Goal: Task Accomplishment & Management: Use online tool/utility

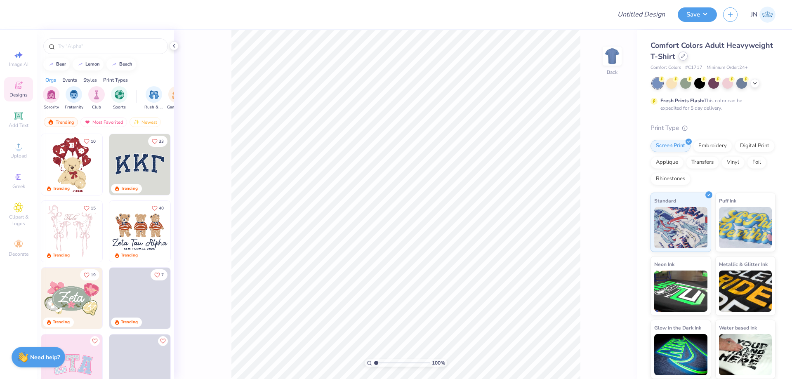
click at [688, 55] on div at bounding box center [683, 56] width 9 height 9
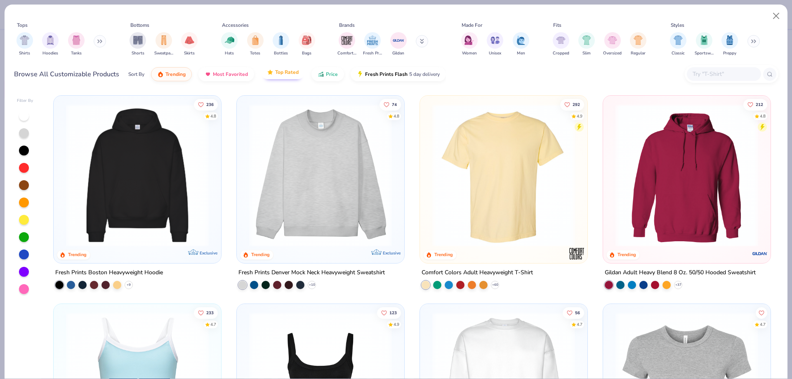
click at [80, 45] on img "filter for Tanks" at bounding box center [76, 39] width 9 height 9
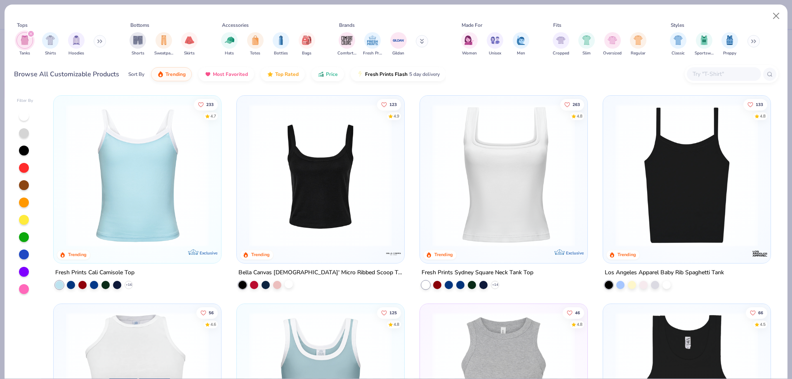
click at [285, 282] on div at bounding box center [289, 284] width 8 height 8
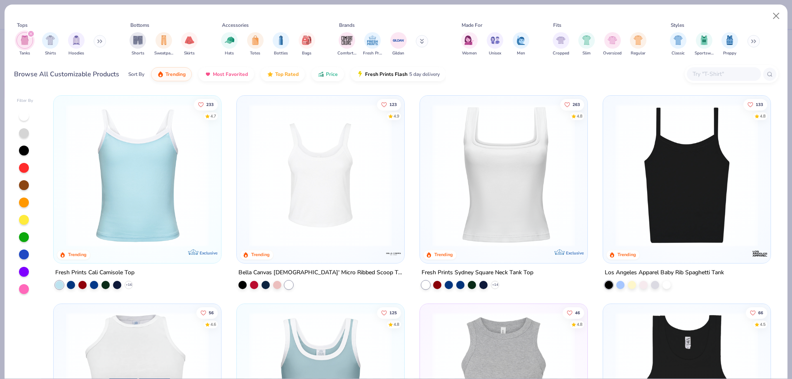
click at [310, 229] on img at bounding box center [320, 175] width 151 height 143
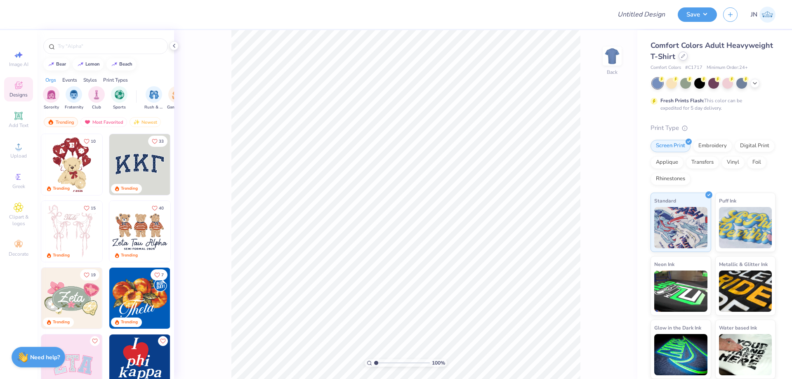
click at [683, 54] on icon at bounding box center [683, 56] width 4 height 4
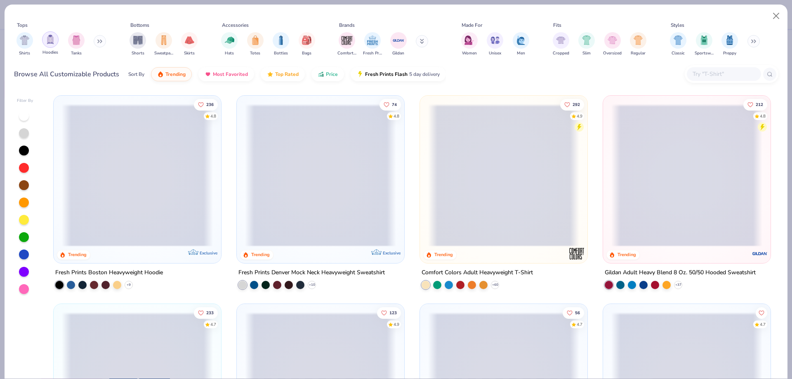
click at [70, 40] on div "filter for Tanks" at bounding box center [76, 40] width 17 height 17
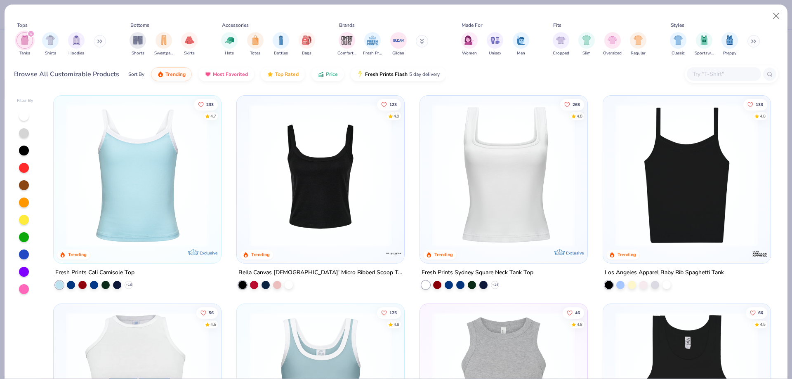
click at [286, 283] on div at bounding box center [289, 285] width 8 height 8
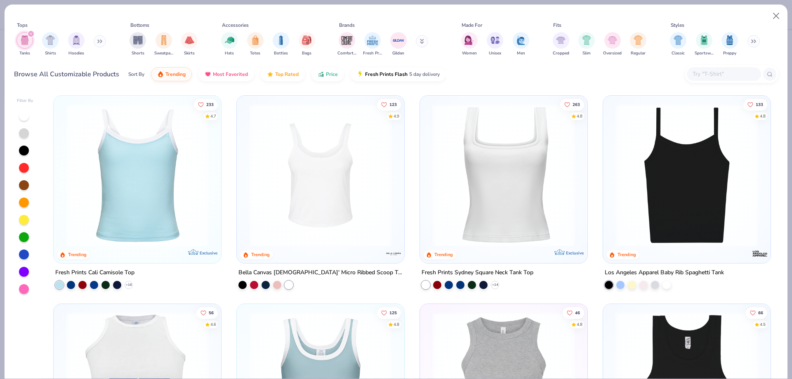
click at [286, 226] on img at bounding box center [320, 175] width 151 height 143
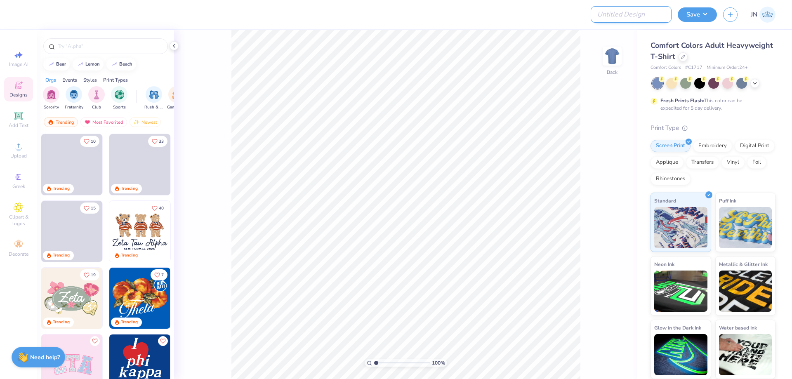
click at [652, 17] on input "Design Title" at bounding box center [631, 14] width 81 height 17
click at [609, 17] on input "Design Title" at bounding box center [631, 14] width 81 height 17
paste input "FPS239386"
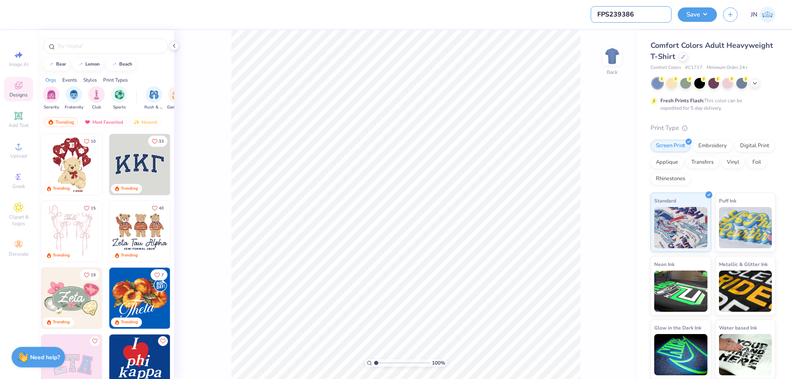
type input "FPS239386"
click at [529, 28] on div at bounding box center [314, 14] width 582 height 29
click at [682, 58] on div at bounding box center [683, 56] width 9 height 9
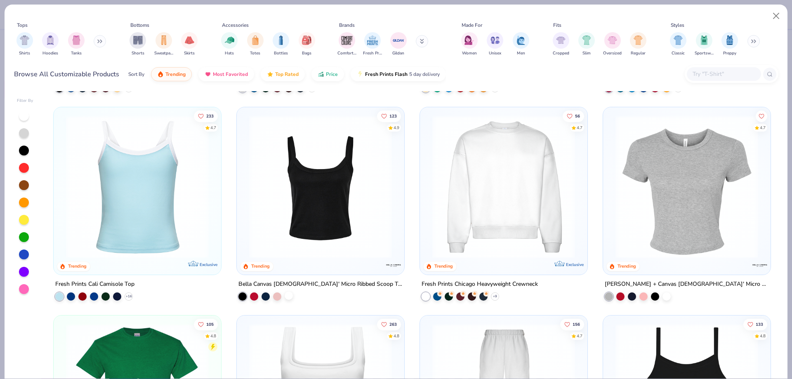
scroll to position [206, 0]
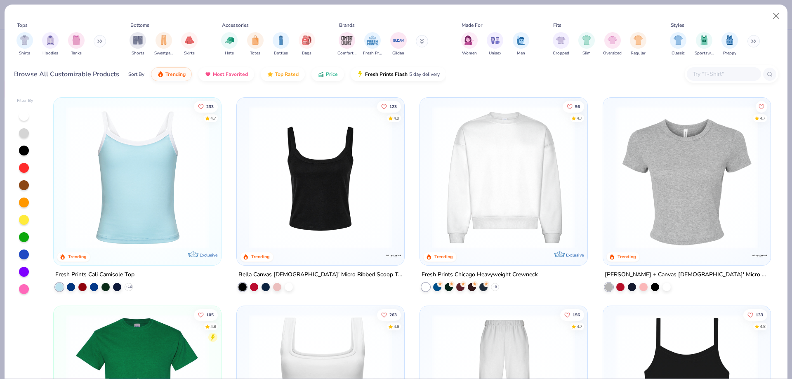
click at [292, 224] on img at bounding box center [320, 177] width 151 height 143
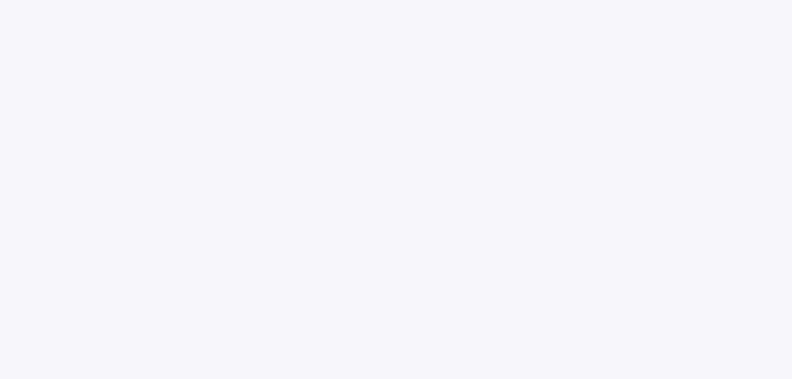
click at [126, 79] on div at bounding box center [396, 189] width 792 height 379
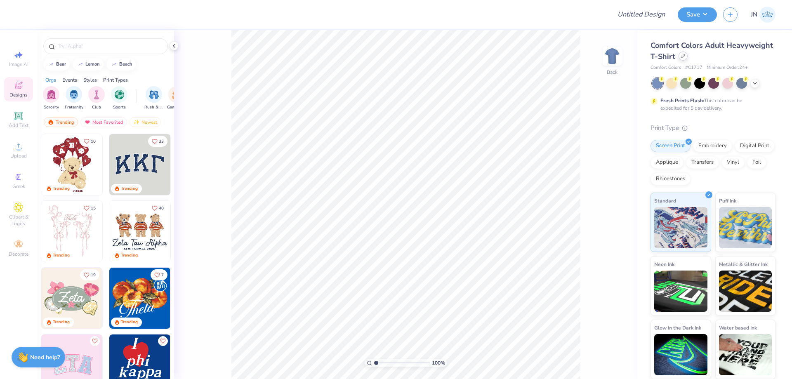
click at [683, 56] on icon at bounding box center [683, 56] width 4 height 4
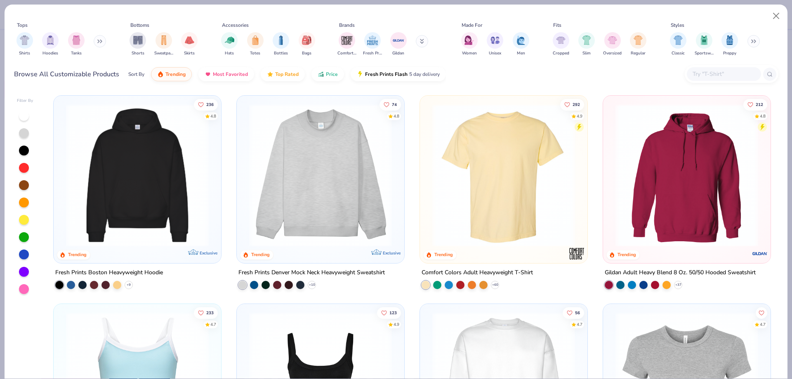
scroll to position [165, 0]
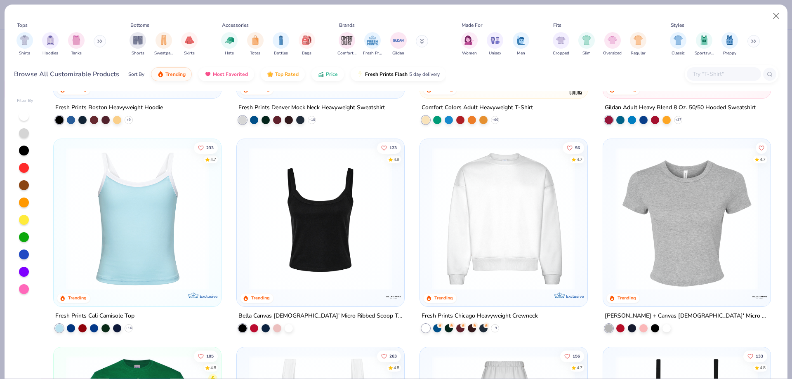
click at [286, 242] on img at bounding box center [320, 218] width 151 height 143
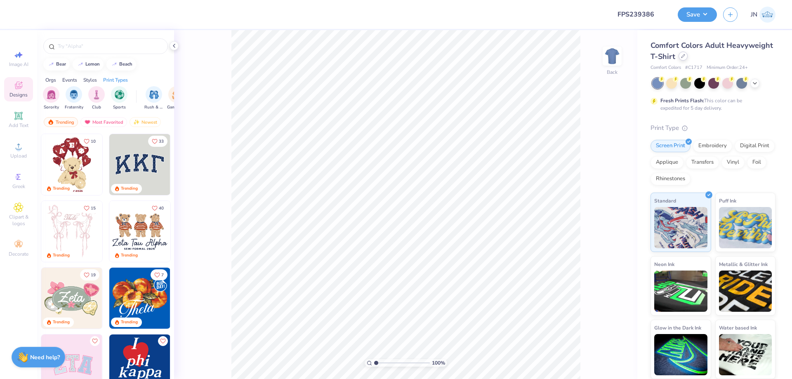
type input "FPS239386"
click at [683, 57] on icon at bounding box center [683, 56] width 4 height 4
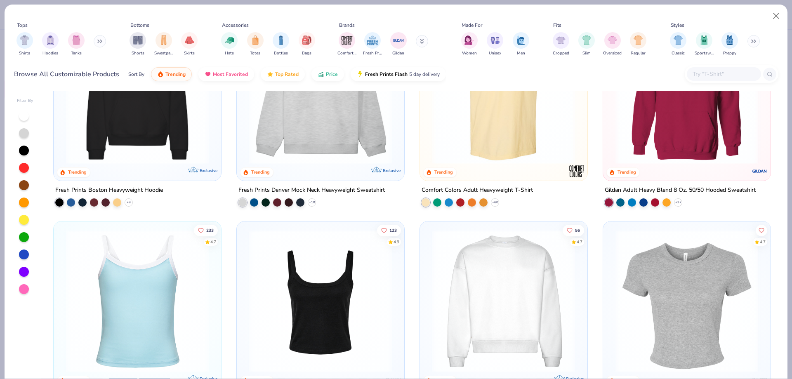
scroll to position [248, 0]
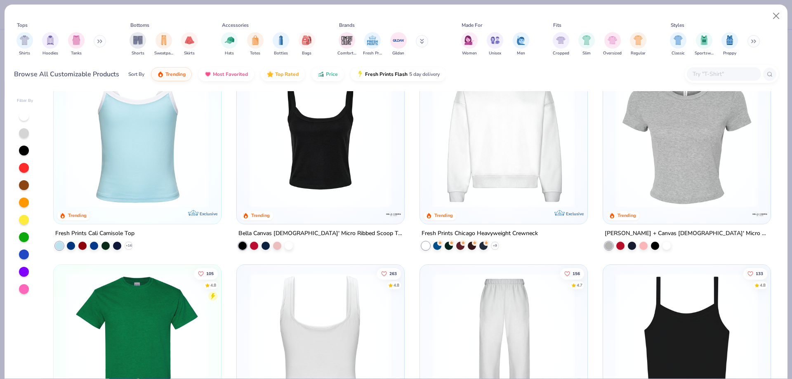
click at [281, 244] on div at bounding box center [266, 245] width 54 height 8
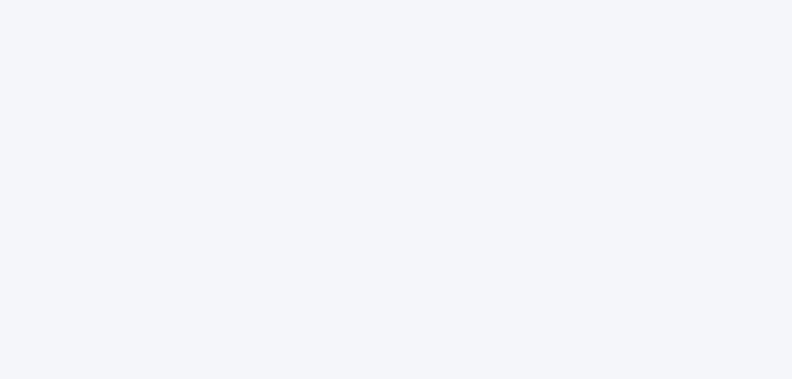
click at [285, 244] on div at bounding box center [396, 189] width 792 height 379
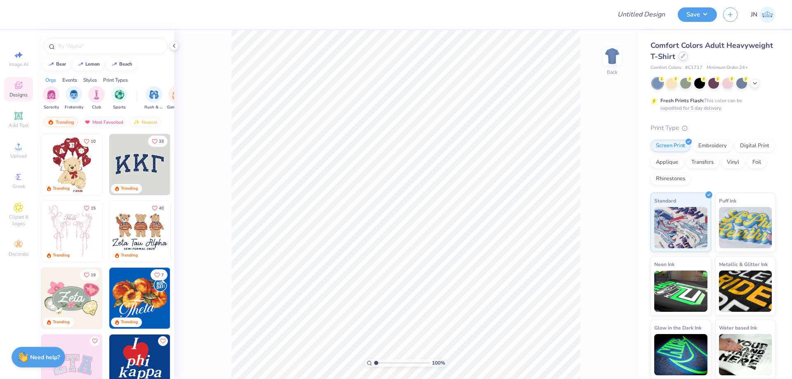
click at [682, 58] on icon at bounding box center [683, 56] width 4 height 4
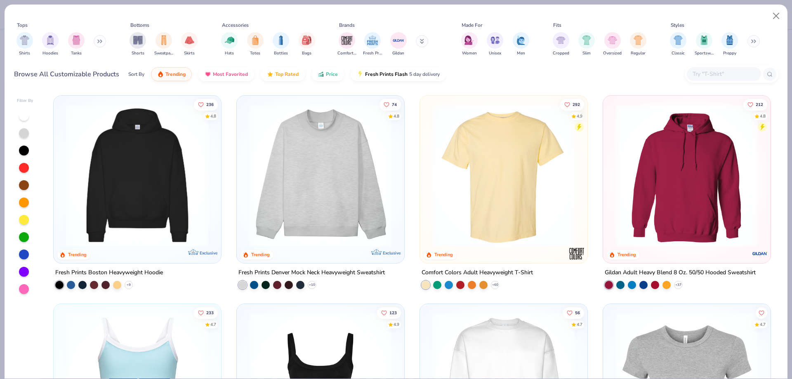
scroll to position [124, 0]
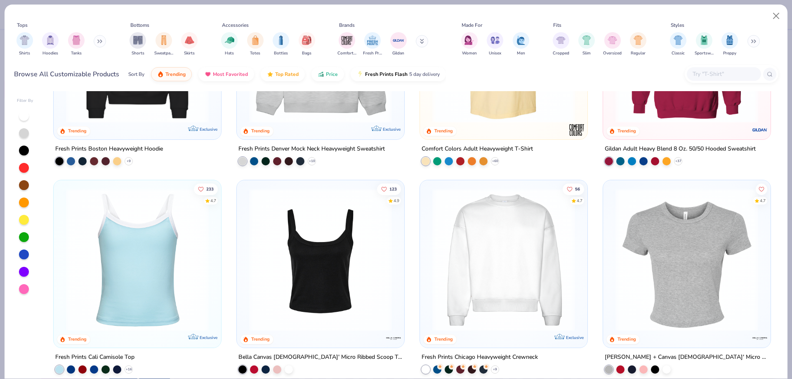
click at [313, 293] on img at bounding box center [320, 260] width 151 height 143
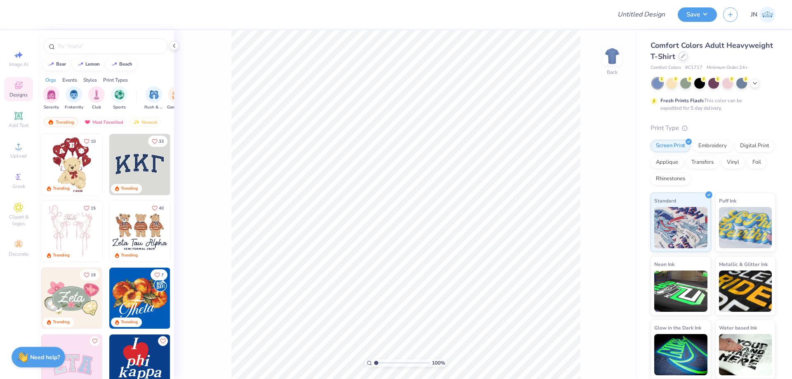
click at [679, 58] on div at bounding box center [683, 56] width 9 height 9
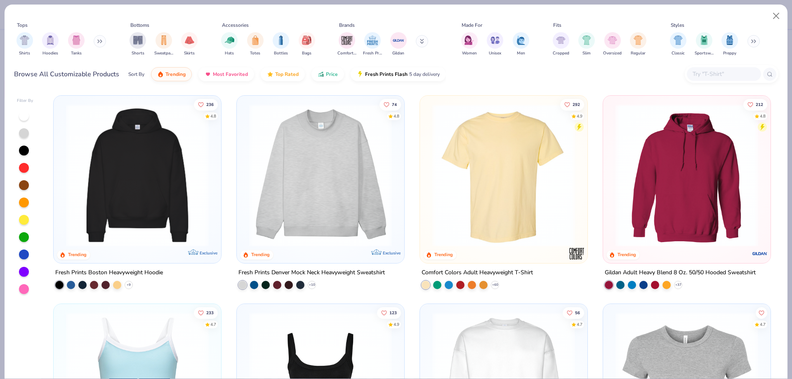
scroll to position [165, 0]
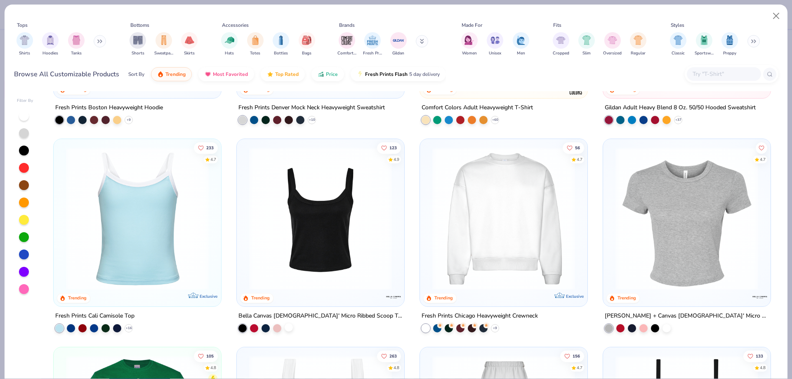
click at [290, 328] on div at bounding box center [289, 327] width 8 height 8
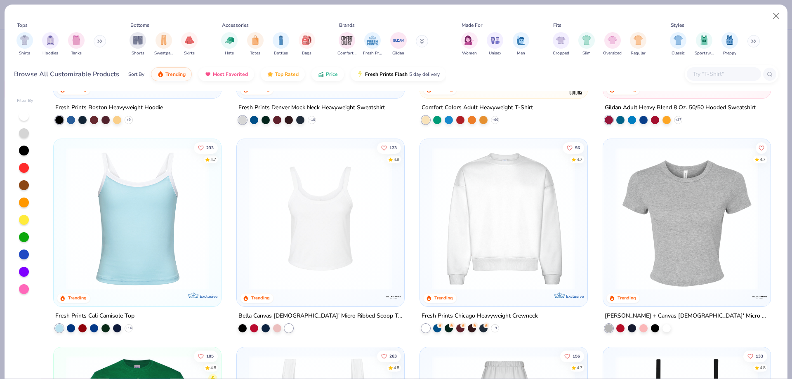
click at [321, 235] on img at bounding box center [320, 218] width 151 height 143
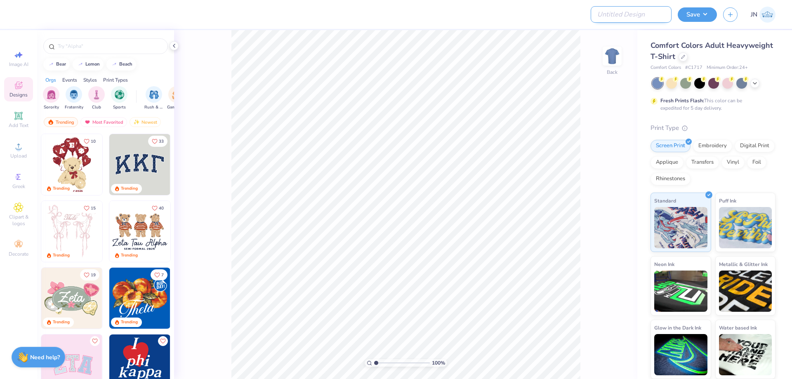
click at [656, 10] on input "Design Title" at bounding box center [631, 14] width 81 height 17
paste input "FPS239386"
type input "FPS239386"
click at [688, 59] on div "Comfort Colors Adult Heavyweight T-Shirt" at bounding box center [713, 51] width 125 height 22
click at [681, 58] on icon at bounding box center [683, 56] width 4 height 4
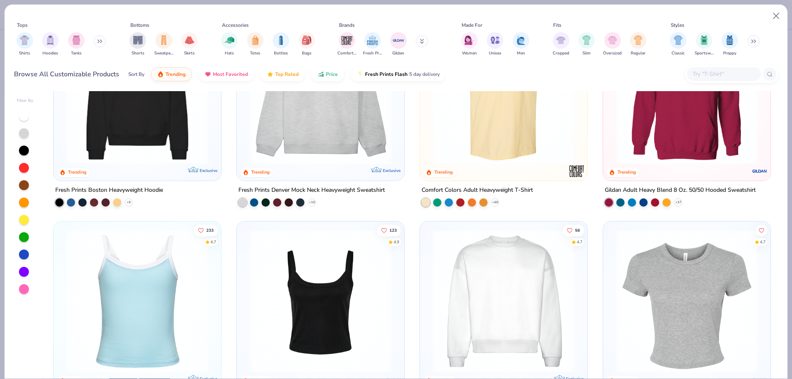
scroll to position [165, 0]
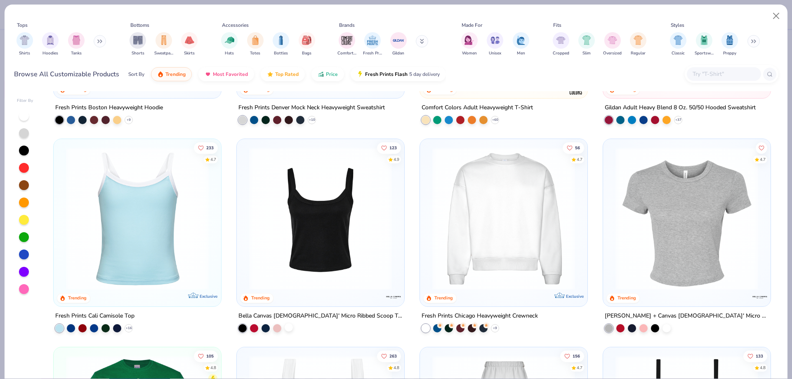
click at [288, 325] on div at bounding box center [289, 327] width 8 height 8
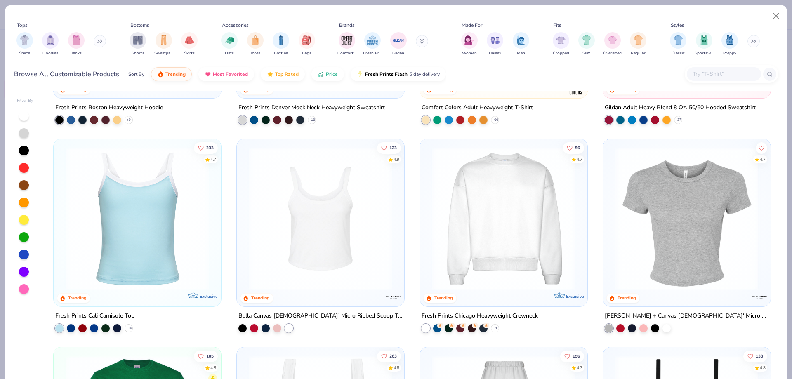
click at [308, 268] on img at bounding box center [320, 218] width 151 height 143
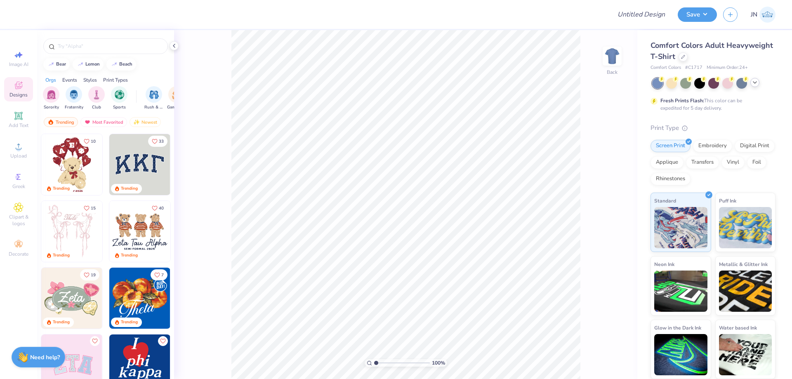
click at [759, 81] on div at bounding box center [755, 82] width 9 height 9
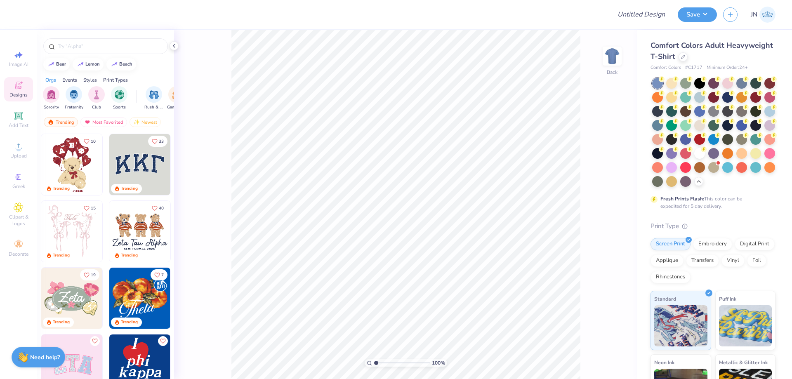
click at [695, 159] on div at bounding box center [700, 153] width 11 height 11
click at [14, 145] on icon at bounding box center [19, 147] width 10 height 10
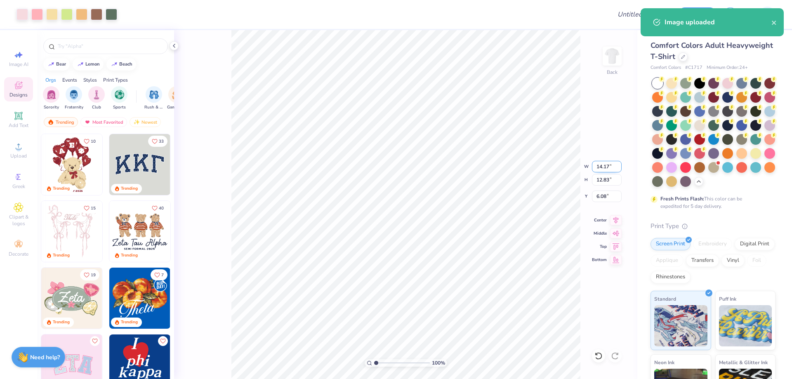
click at [604, 167] on input "14.17" at bounding box center [607, 167] width 30 height 12
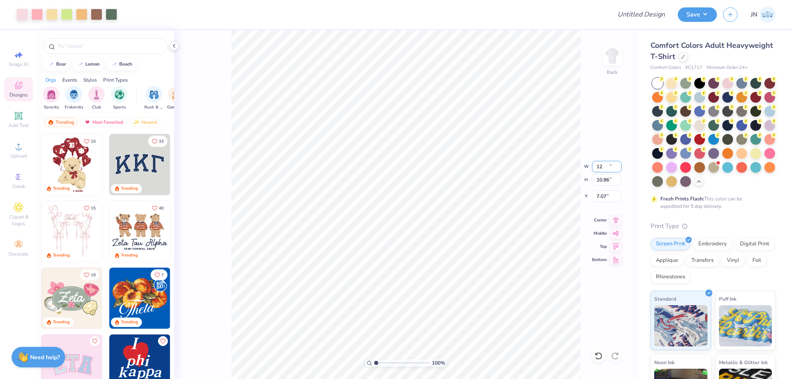
type input "12.00"
type input "10.86"
type input "7.07"
click at [602, 170] on input "12.00" at bounding box center [607, 167] width 30 height 12
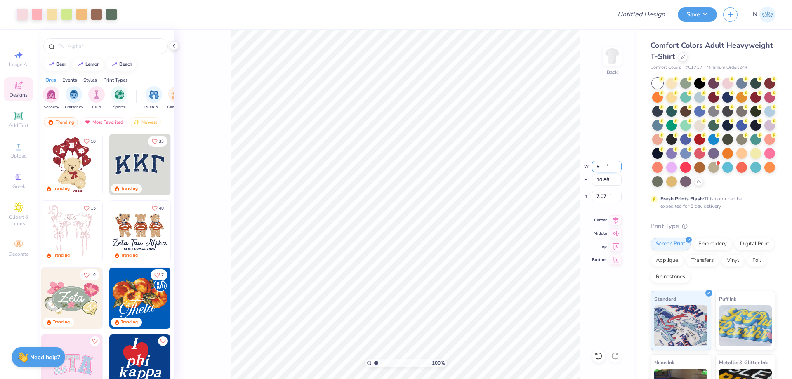
type input "5.00"
type input "4.53"
click at [602, 197] on input "10.24" at bounding box center [607, 197] width 30 height 12
type input "2.00"
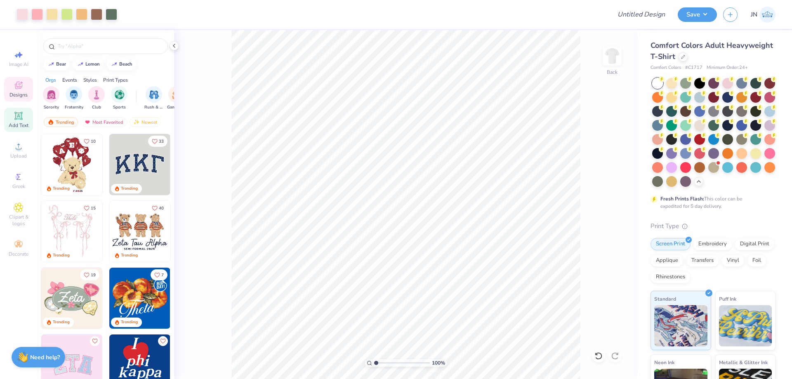
click at [18, 123] on span "Add Text" at bounding box center [19, 125] width 20 height 7
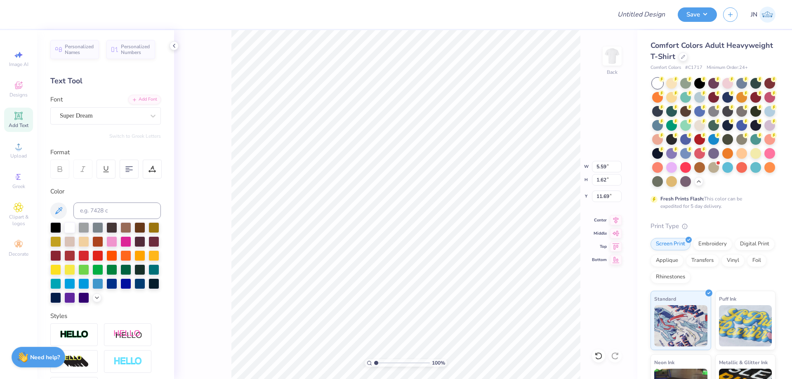
scroll to position [7, 1]
type textarea "Little Kappa"
type input "12.74"
type input "2.14"
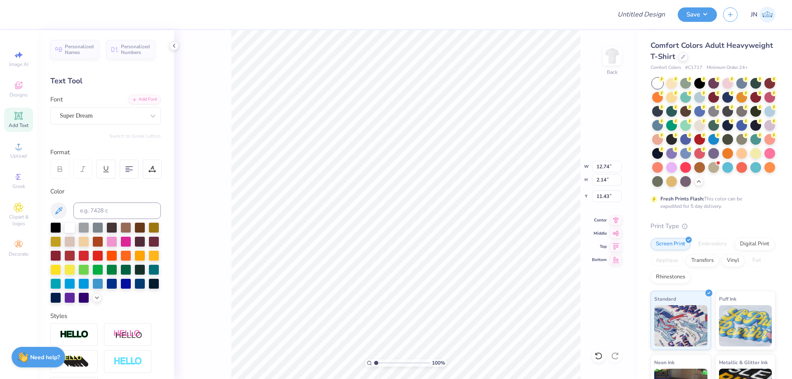
type input "11.43"
type input "12.74"
type input "2.14"
type input "11.43"
click at [109, 211] on input at bounding box center [116, 211] width 87 height 17
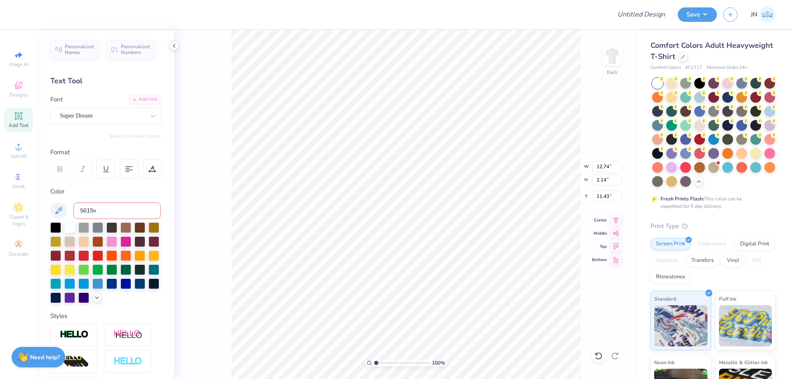
type input "5615"
click at [135, 99] on div "Add Font" at bounding box center [144, 98] width 33 height 9
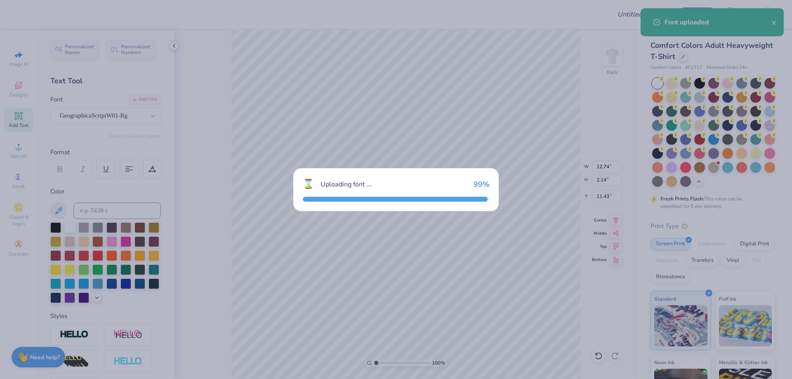
type input "10.22"
type input "2.67"
type input "11.17"
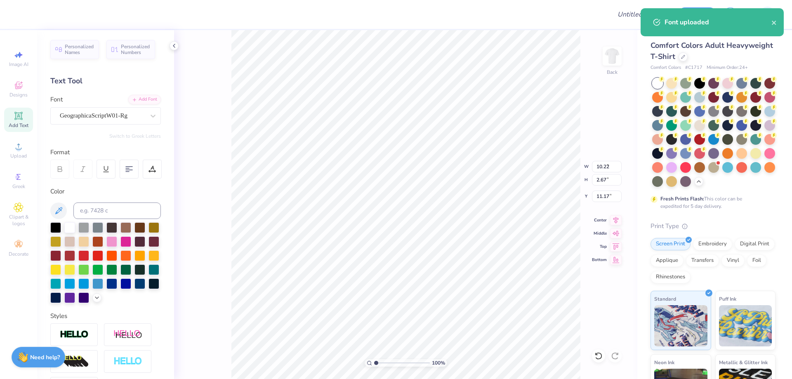
type input "3.27"
type input "0.85"
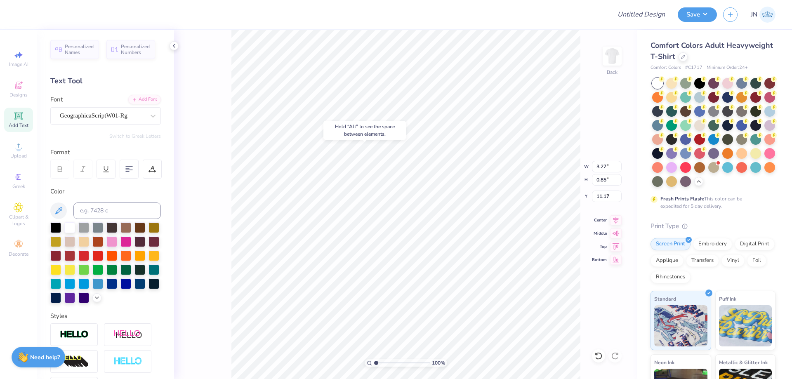
type input "6.53"
type input "2.41"
type input "0.63"
click at [628, 3] on div "Design Title" at bounding box center [641, 14] width 61 height 29
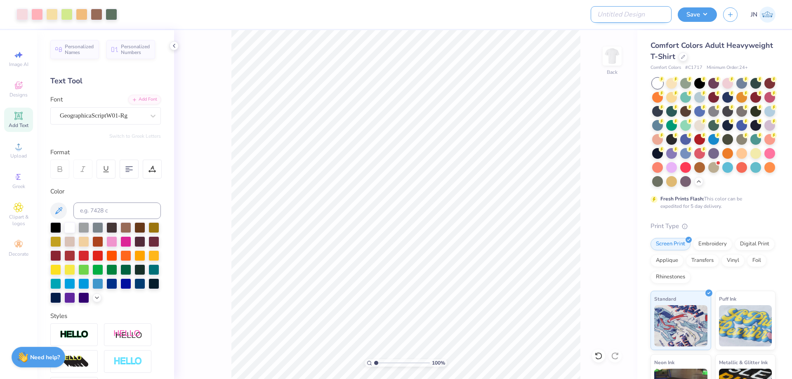
click at [645, 20] on input "Design Title" at bounding box center [631, 14] width 81 height 17
paste input "FPS239386"
type input "FPS239386"
click at [693, 14] on button "Save" at bounding box center [697, 13] width 39 height 14
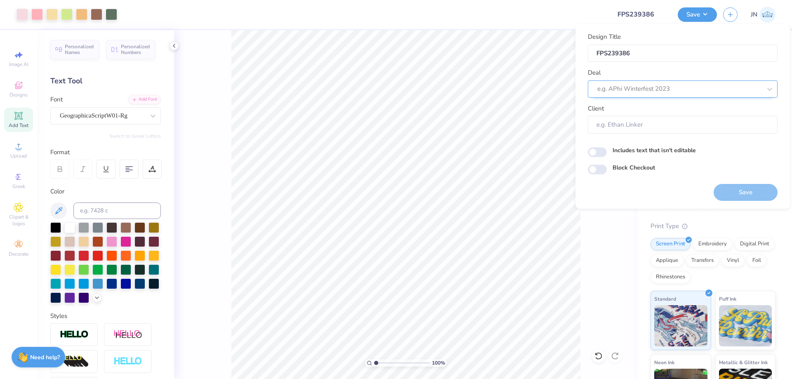
click at [696, 86] on div at bounding box center [680, 88] width 164 height 11
click at [638, 142] on div "Design Tool Gallery" at bounding box center [682, 141] width 183 height 14
type input "design tool"
type input "Design Tool Gallery User"
click at [744, 189] on button "Save" at bounding box center [746, 192] width 64 height 17
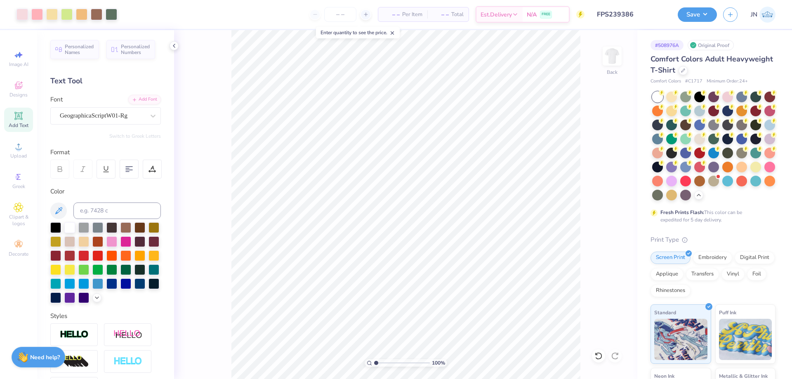
click at [639, 19] on input "FPS239386" at bounding box center [631, 14] width 81 height 17
drag, startPoint x: 639, startPoint y: 19, endPoint x: 634, endPoint y: 14, distance: 7.0
click at [638, 19] on input "FPS239386" at bounding box center [631, 14] width 81 height 17
click at [686, 70] on icon at bounding box center [683, 70] width 4 height 4
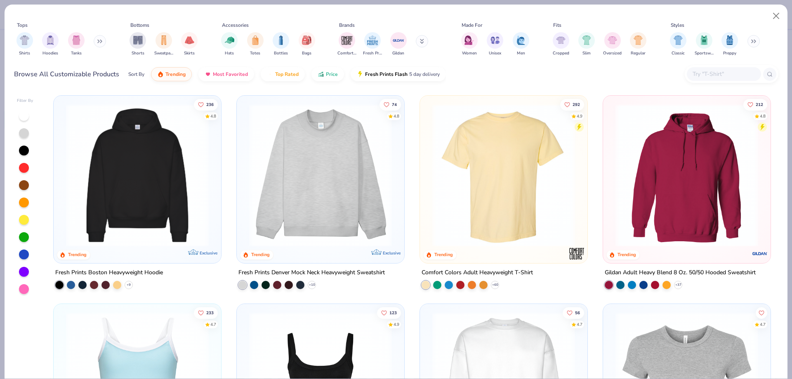
scroll to position [124, 0]
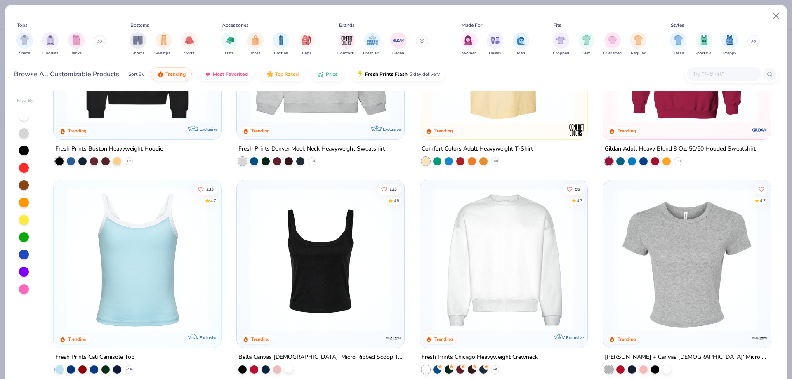
click at [288, 371] on div at bounding box center [289, 368] width 8 height 8
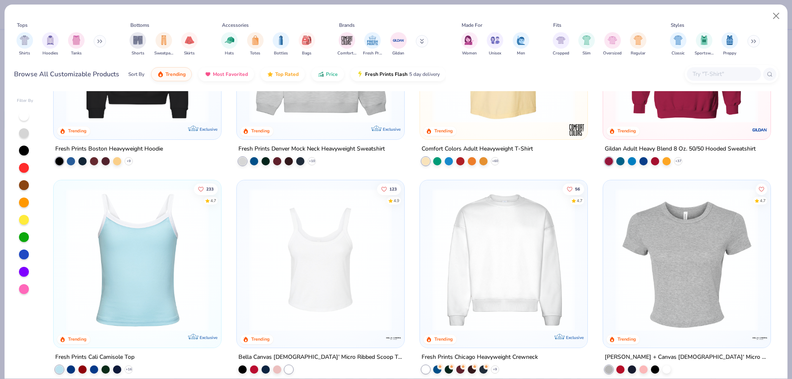
click at [308, 292] on img at bounding box center [320, 260] width 151 height 143
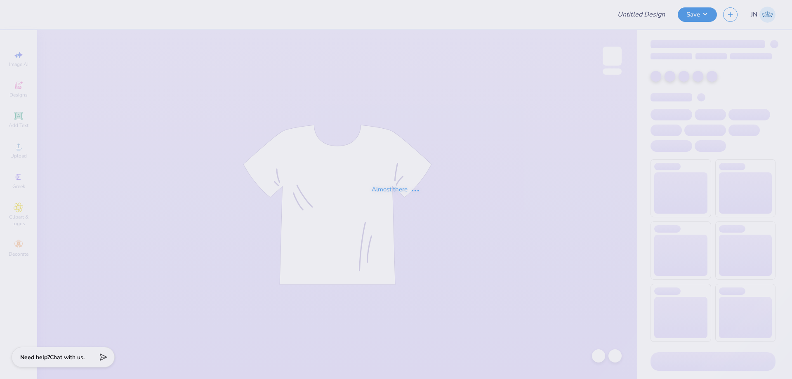
type input "FPS239386"
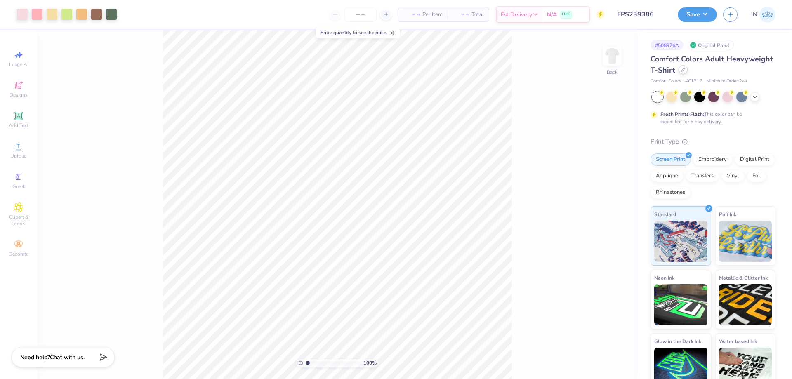
click at [686, 71] on icon at bounding box center [683, 70] width 4 height 4
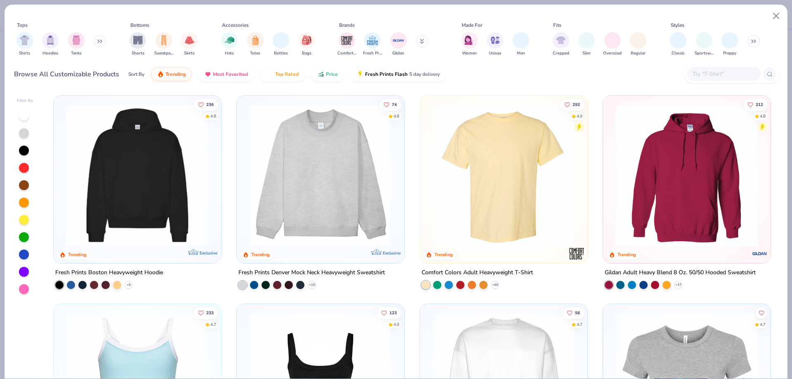
scroll to position [206, 0]
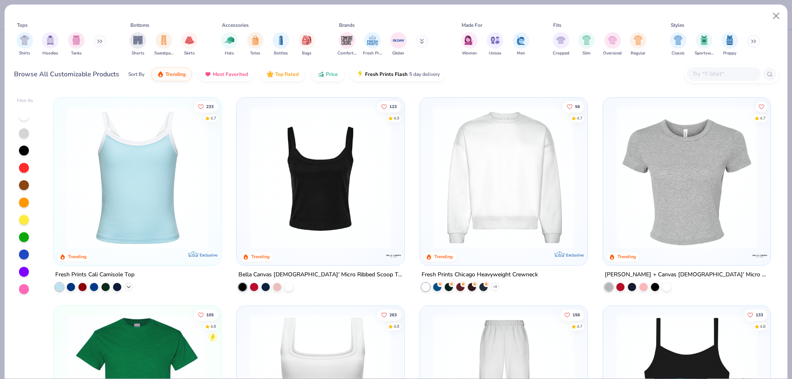
click at [125, 287] on icon at bounding box center [128, 287] width 7 height 7
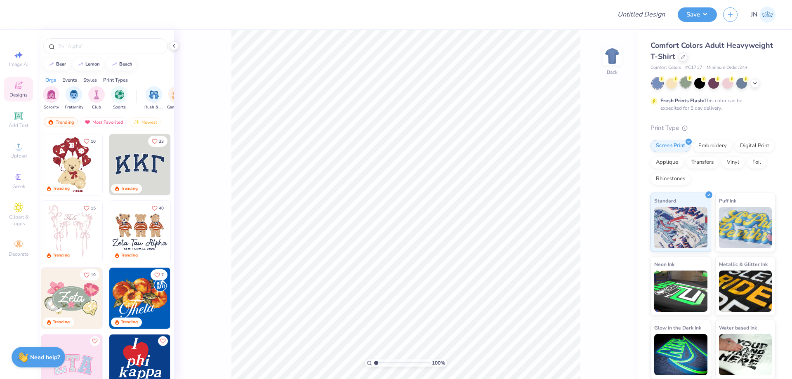
click at [685, 85] on div at bounding box center [686, 82] width 11 height 11
click at [18, 123] on span "Add Text" at bounding box center [19, 125] width 20 height 7
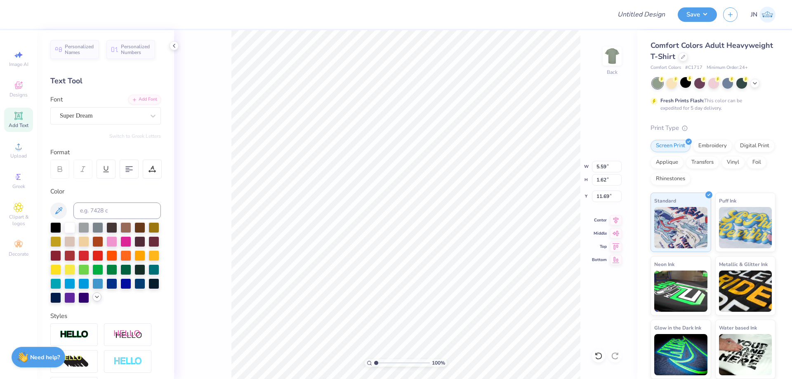
click at [94, 300] on icon at bounding box center [97, 297] width 7 height 7
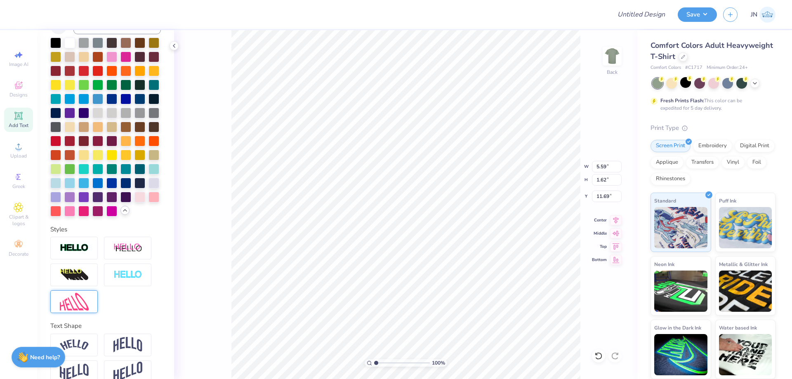
scroll to position [206, 0]
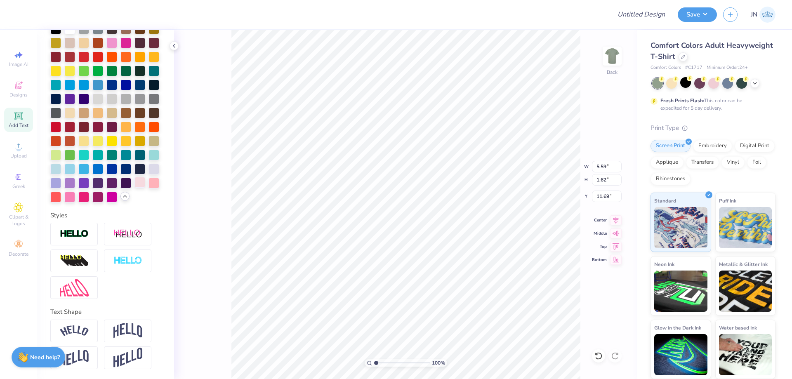
click at [135, 188] on div at bounding box center [140, 182] width 11 height 11
click at [149, 188] on div at bounding box center [154, 182] width 11 height 11
type input "4.68"
click at [135, 188] on div at bounding box center [140, 182] width 11 height 11
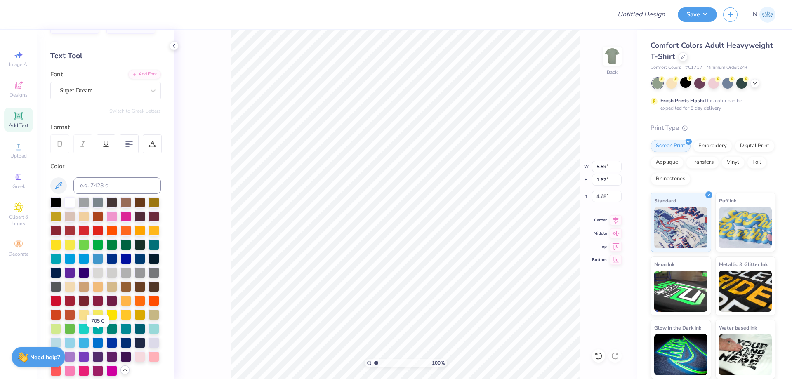
scroll to position [0, 0]
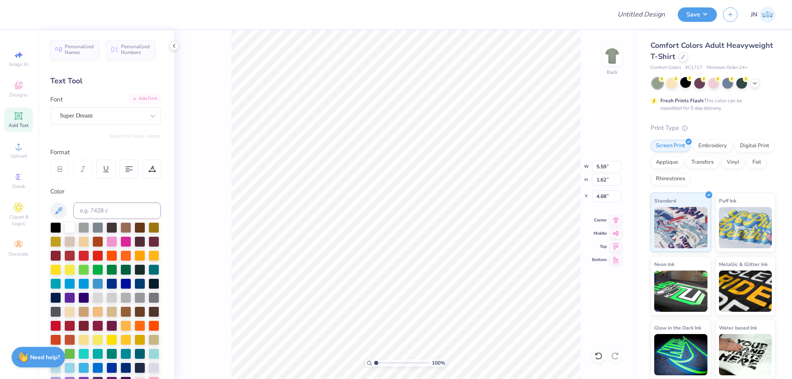
click at [134, 99] on div "Add Font" at bounding box center [144, 98] width 33 height 9
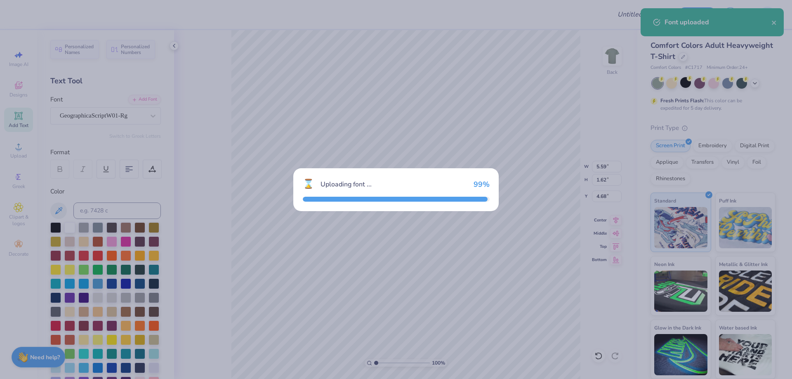
type input "6.88"
type input "1.77"
type input "4.60"
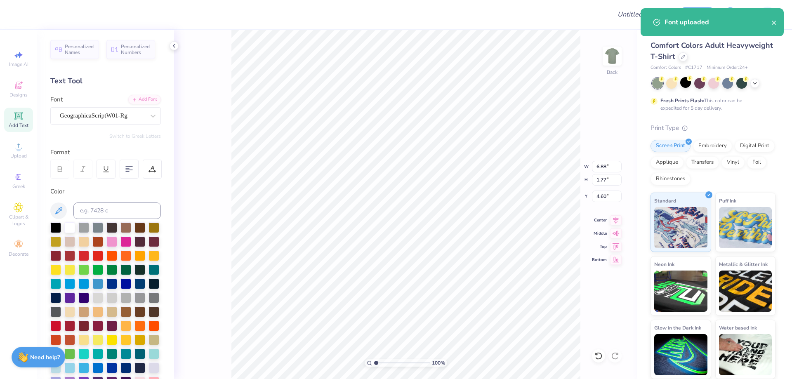
scroll to position [7, 1]
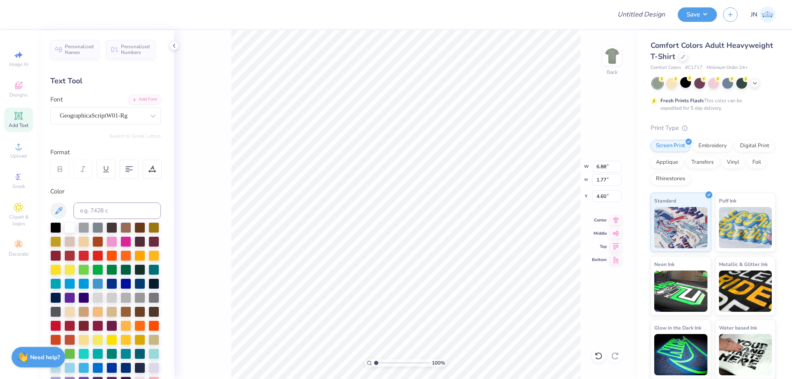
type textarea "T"
type textarea "s"
type textarea "Sigma Kappa"
type input "10.55"
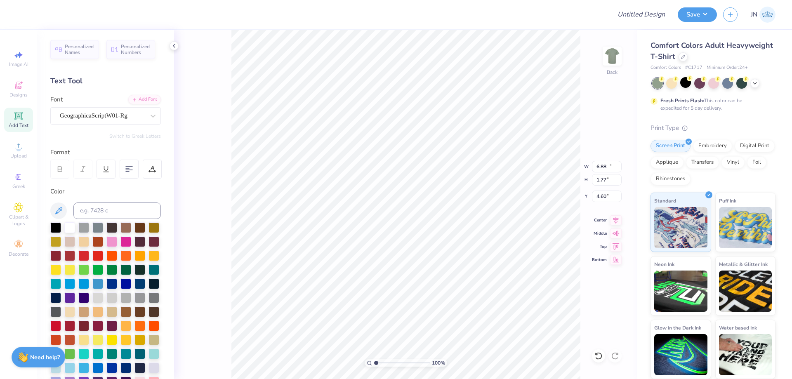
type input "3.21"
type input "3.88"
click at [136, 97] on div "Add Font" at bounding box center [144, 98] width 33 height 9
click at [118, 95] on div "Font GeographicaScriptW01-Rg" at bounding box center [105, 110] width 111 height 30
click at [132, 102] on div "Add Font" at bounding box center [144, 98] width 33 height 9
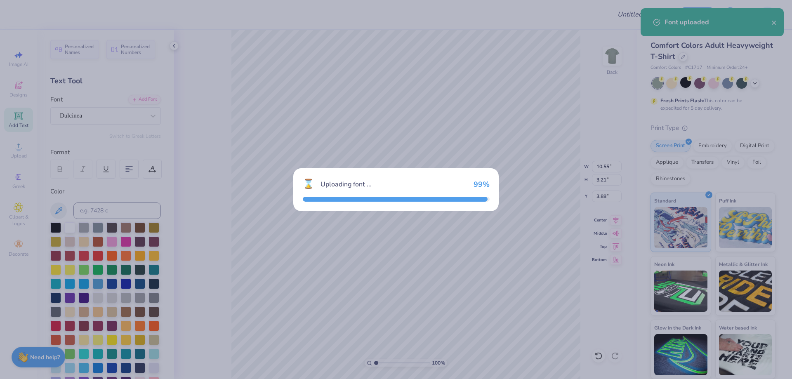
type input "12.91"
type input "3.09"
type input "3.94"
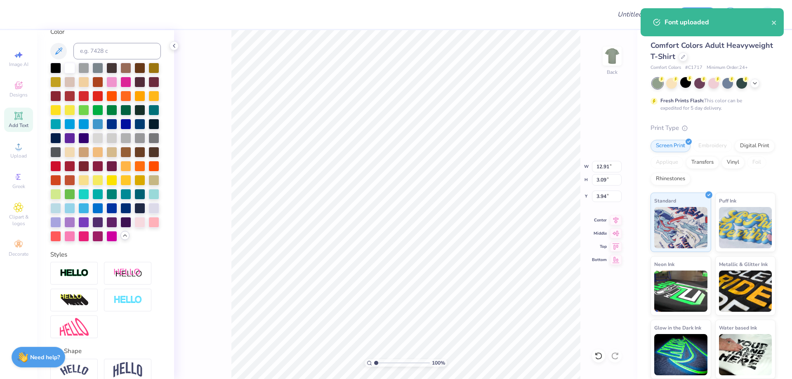
scroll to position [227, 0]
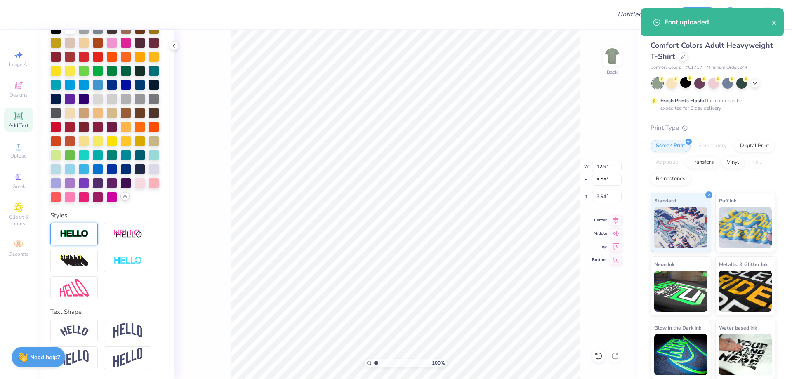
click at [72, 236] on img at bounding box center [74, 233] width 29 height 9
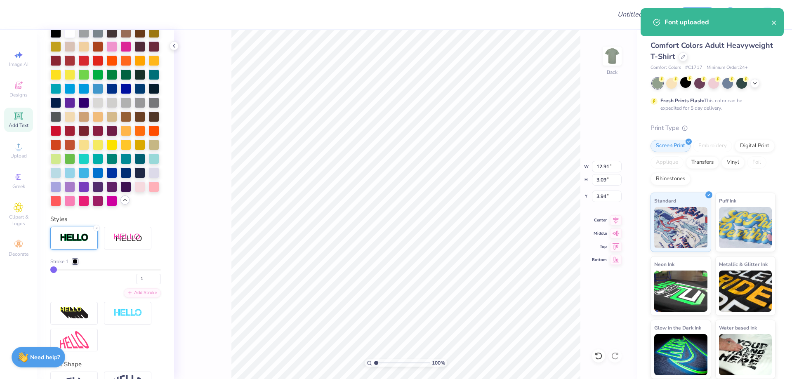
type input "12.94"
type input "3.12"
type input "3.93"
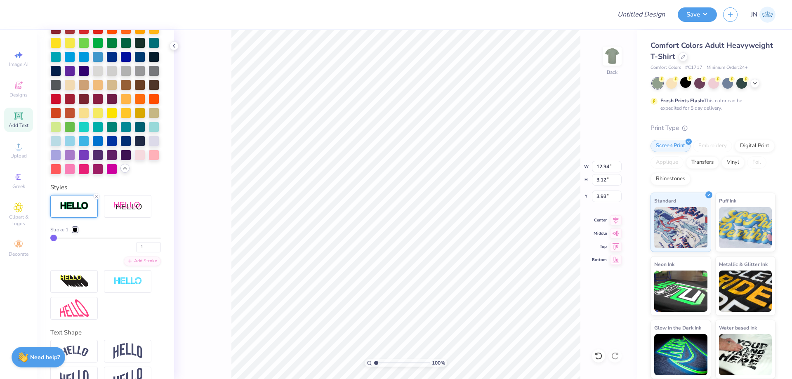
click at [75, 232] on div at bounding box center [75, 229] width 5 height 5
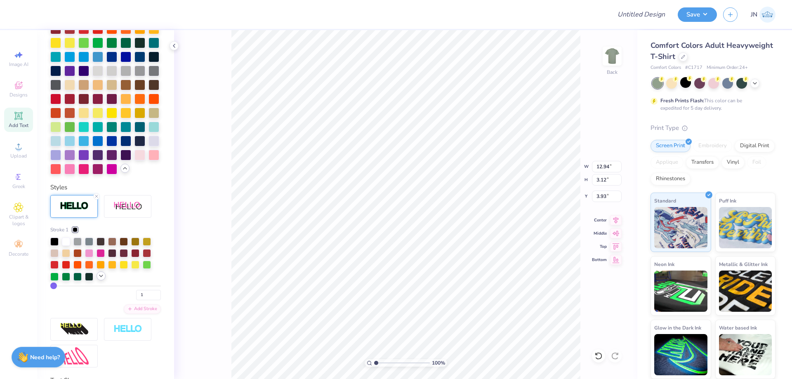
click at [101, 279] on icon at bounding box center [101, 276] width 7 height 7
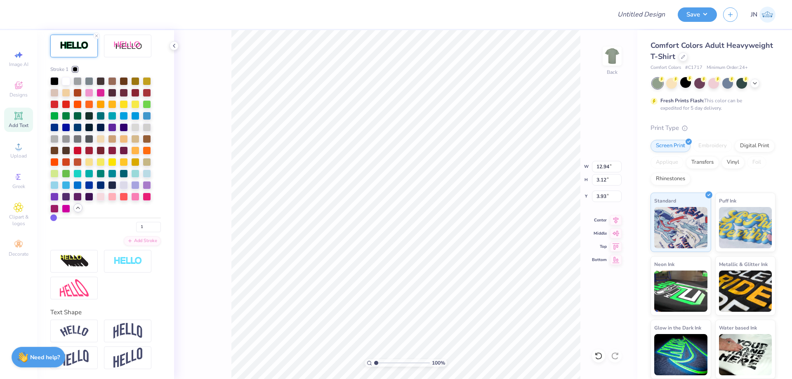
scroll to position [424, 0]
click at [108, 200] on div at bounding box center [112, 196] width 8 height 8
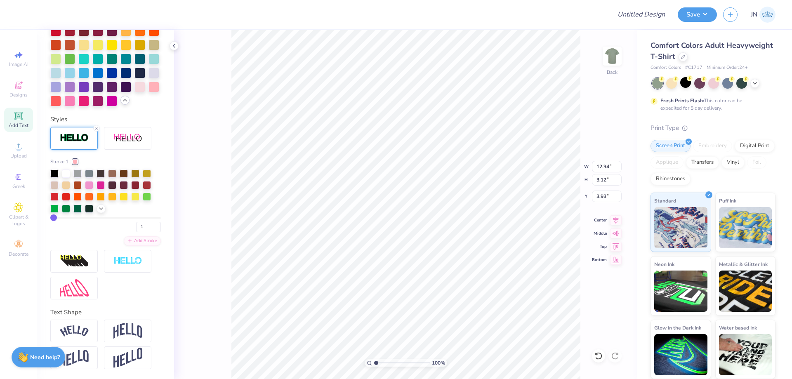
scroll to position [355, 0]
click at [100, 220] on div "1" at bounding box center [105, 224] width 111 height 15
click at [99, 209] on icon at bounding box center [101, 208] width 7 height 7
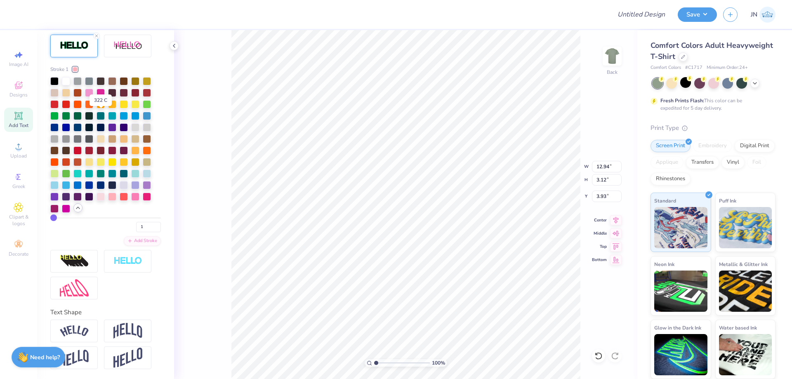
scroll to position [447, 0]
click at [99, 199] on div at bounding box center [101, 196] width 8 height 8
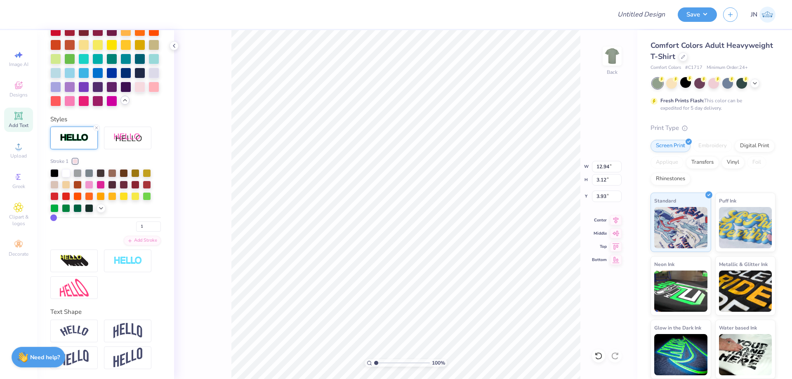
scroll to position [323, 0]
type input "8.44"
type input "2.04"
click at [616, 221] on icon at bounding box center [616, 219] width 12 height 10
type input "2"
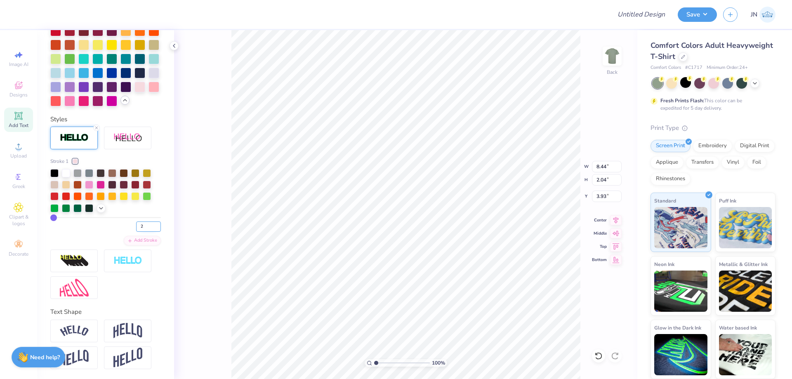
click at [152, 225] on input "2" at bounding box center [148, 227] width 25 height 10
type input "2"
type input "5.57"
click at [648, 16] on input "Design Title" at bounding box center [631, 14] width 81 height 17
paste input "FPS239392"
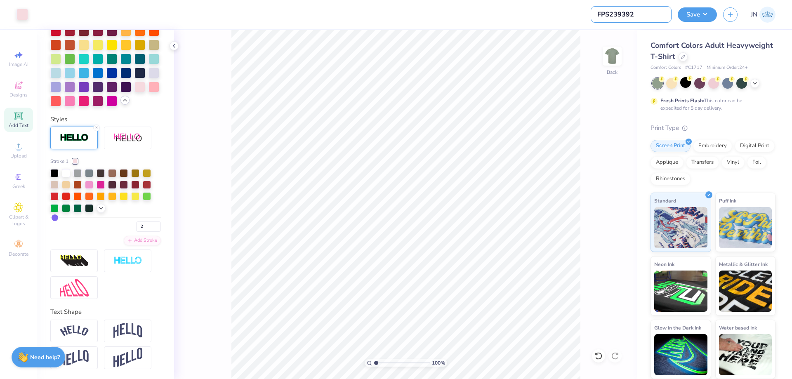
type input "FPS239392"
click at [21, 149] on icon at bounding box center [19, 147] width 10 height 10
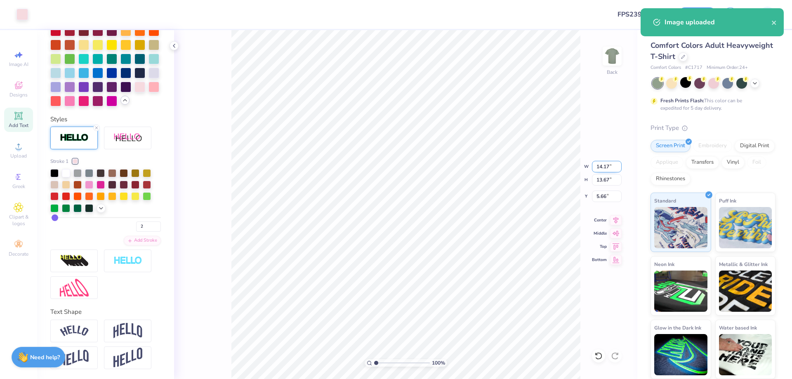
click at [602, 170] on input "14.17" at bounding box center [607, 167] width 30 height 12
click at [603, 163] on input "145.17" at bounding box center [607, 167] width 30 height 12
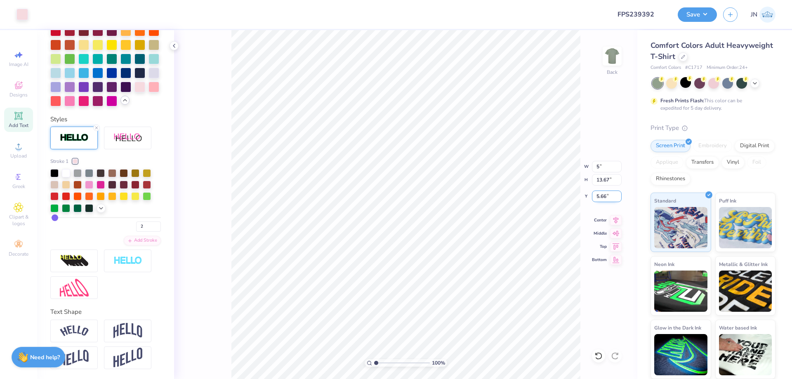
click at [608, 192] on input "5.66" at bounding box center [607, 197] width 30 height 12
type input "5.00"
type input "4.82"
click at [600, 198] on input "10.09" at bounding box center [607, 197] width 30 height 12
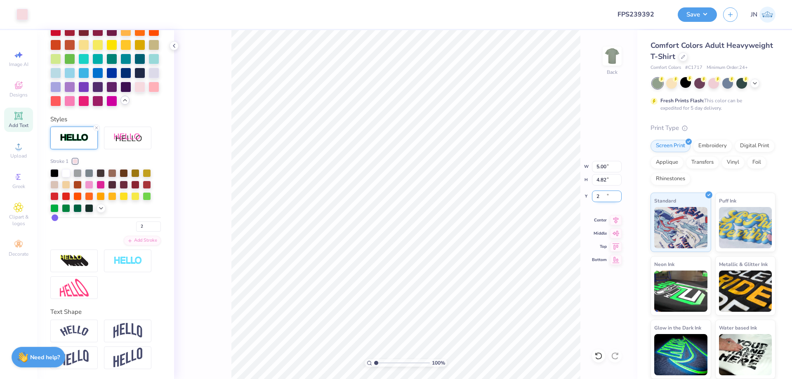
type input "2.00"
click at [603, 165] on input "5.00" at bounding box center [607, 167] width 30 height 12
type input "6.00"
type input "5.79"
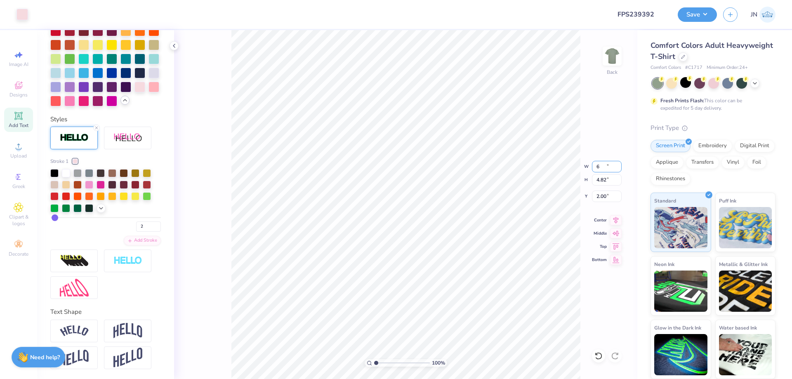
type input "1.52"
type input "7.30"
click at [612, 198] on input "1.52" at bounding box center [607, 197] width 30 height 12
drag, startPoint x: 612, startPoint y: 198, endPoint x: 588, endPoint y: 198, distance: 23.9
click at [588, 198] on div "100 % Back W 8.45 8.45 " H 7.84 7.84 " Y 1.52 1.52 " Center Middle Top Bottom" at bounding box center [405, 204] width 463 height 349
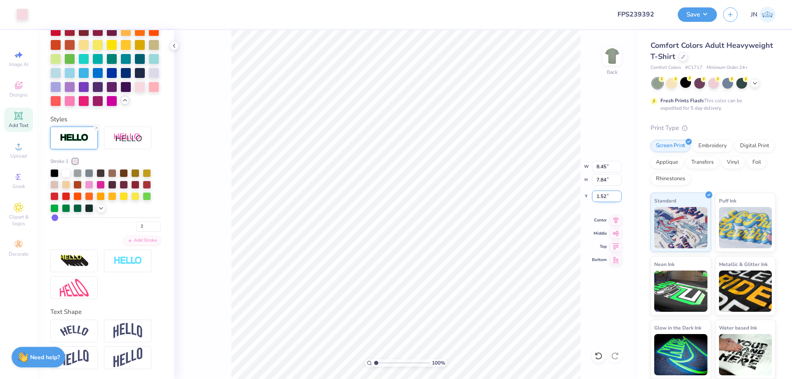
drag, startPoint x: 608, startPoint y: 197, endPoint x: 592, endPoint y: 197, distance: 15.3
click at [592, 197] on input "1.52" at bounding box center [607, 197] width 30 height 12
type input "2.50"
type input "2.53"
click at [385, 361] on input "range" at bounding box center [402, 362] width 56 height 7
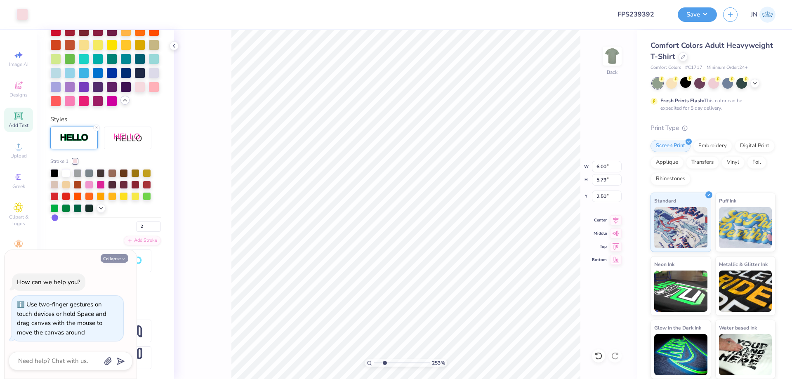
click at [118, 260] on button "Collapse" at bounding box center [115, 258] width 28 height 9
type textarea "x"
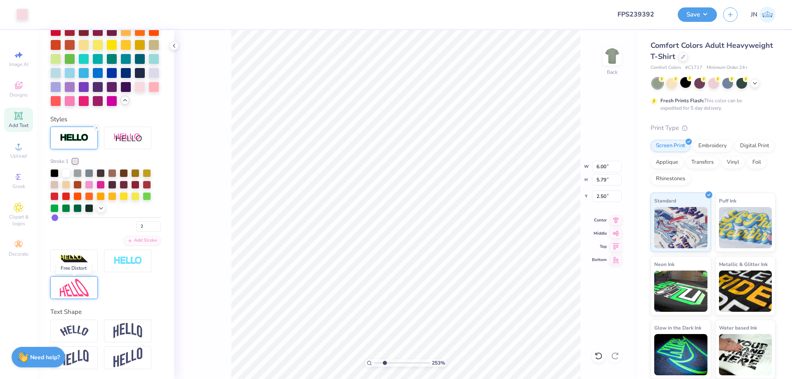
click at [73, 294] on img at bounding box center [74, 288] width 29 height 18
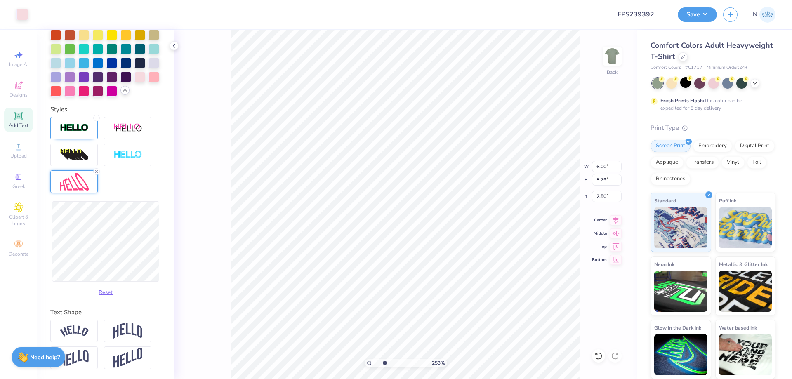
click at [594, 362] on div "253 % Back W 6.00 6.00 " H 5.79 5.79 " Y 2.50 2.50 " Center Middle Top Bottom" at bounding box center [405, 204] width 463 height 349
click at [596, 355] on icon at bounding box center [597, 354] width 2 height 2
click at [599, 353] on icon at bounding box center [598, 355] width 7 height 7
click at [614, 356] on icon at bounding box center [615, 356] width 8 height 8
type input "2.50"
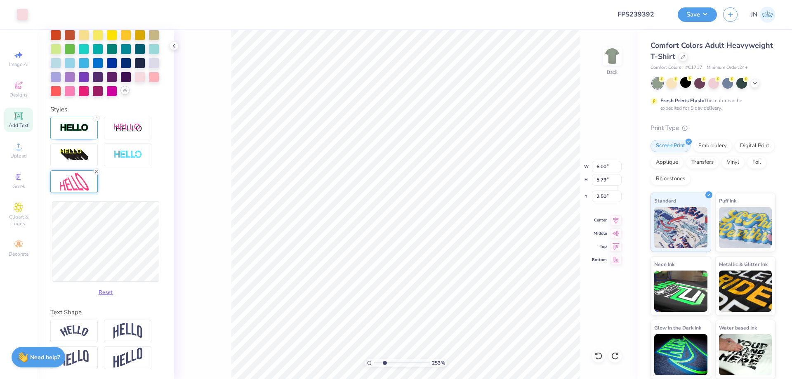
click at [102, 183] on div "Reset" at bounding box center [105, 208] width 111 height 183
click at [112, 191] on div "Reset" at bounding box center [105, 208] width 111 height 183
click at [101, 298] on button "Reset" at bounding box center [105, 291] width 21 height 14
click at [95, 175] on div at bounding box center [96, 171] width 7 height 7
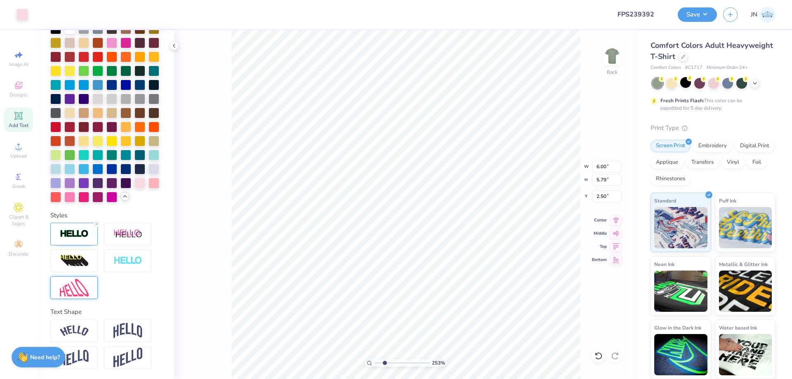
scroll to position [227, 0]
click at [231, 183] on div "253 % Back W 6.00 6.00 " H 5.79 5.79 " Y 2.50 2.50 " Center Middle Top Bottom" at bounding box center [405, 204] width 463 height 349
click at [18, 117] on icon at bounding box center [18, 116] width 6 height 6
type input "5.59"
type input "1.62"
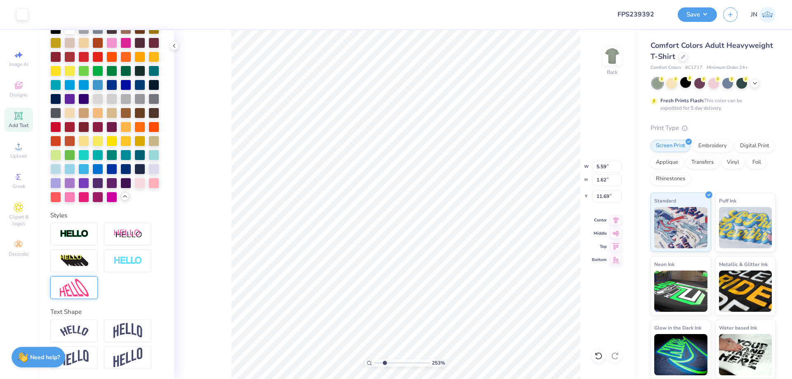
type input "11.69"
type textarea "SK"
type input "2.78"
type input "1.68"
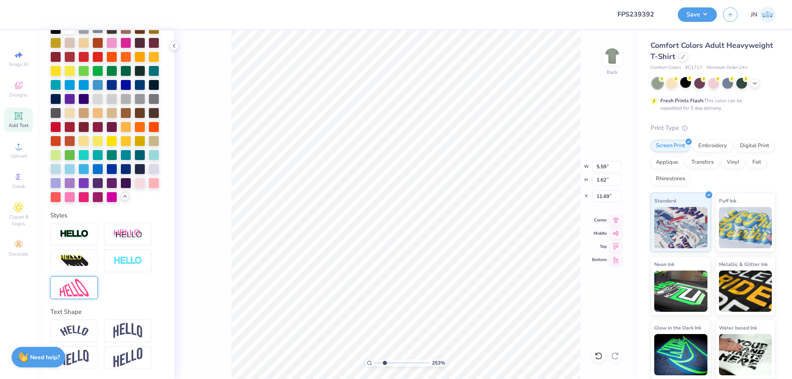
type input "11.66"
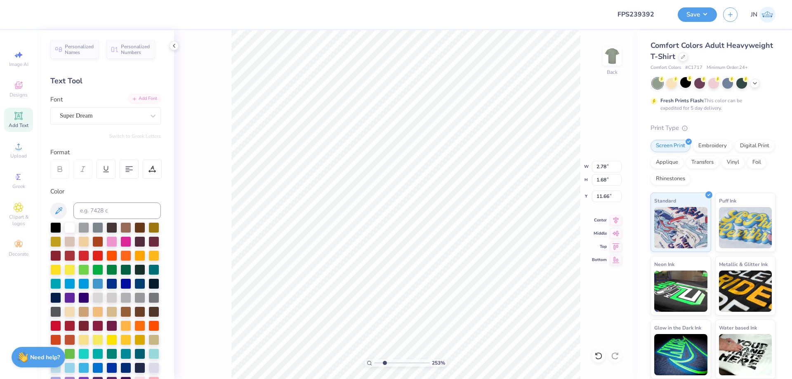
click at [144, 99] on div "Add Font" at bounding box center [144, 98] width 33 height 9
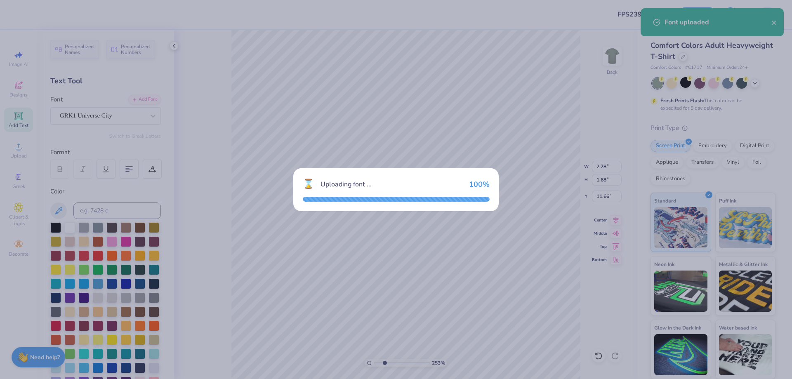
type input "2.32"
type input "1.88"
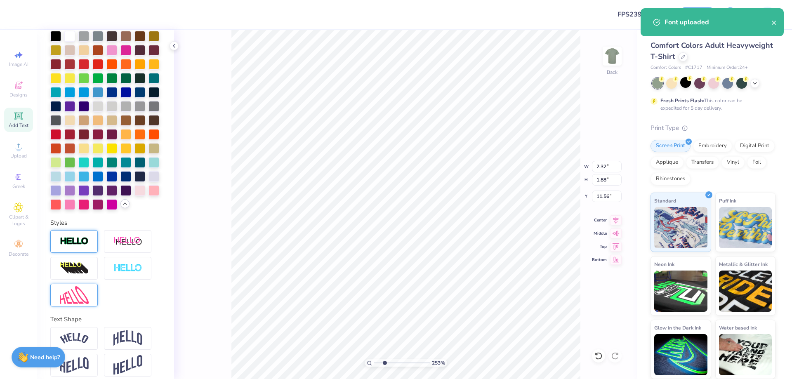
scroll to position [206, 0]
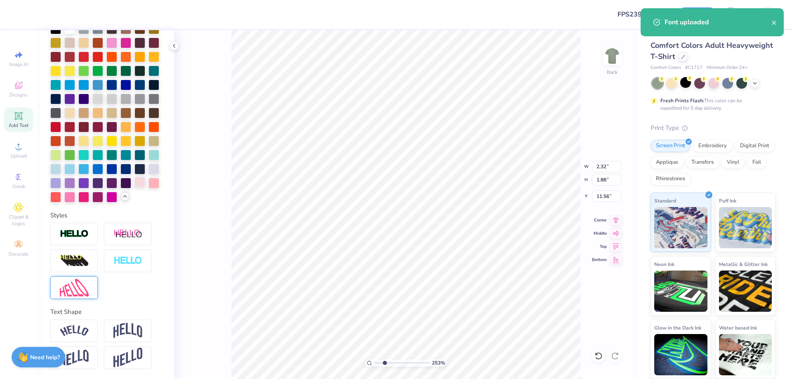
click at [135, 188] on div at bounding box center [140, 182] width 11 height 11
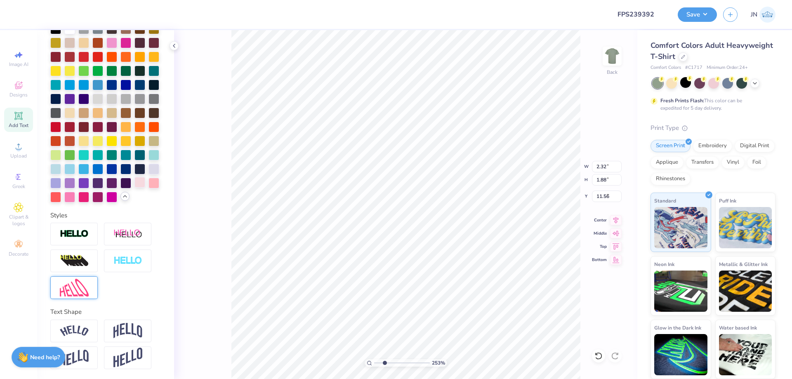
type input "3.00"
type input "0.73"
type input "0.59"
type input "4.14"
click at [128, 266] on img at bounding box center [127, 260] width 29 height 9
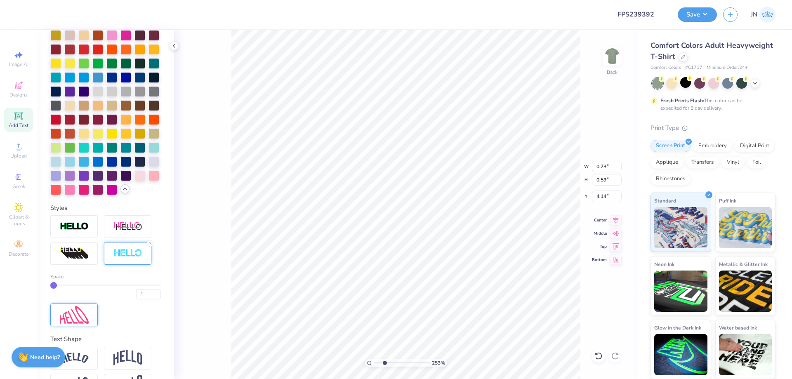
type input "0.74"
type input "0.60"
type input "4.13"
type input "2"
click at [149, 300] on input "2" at bounding box center [148, 294] width 25 height 10
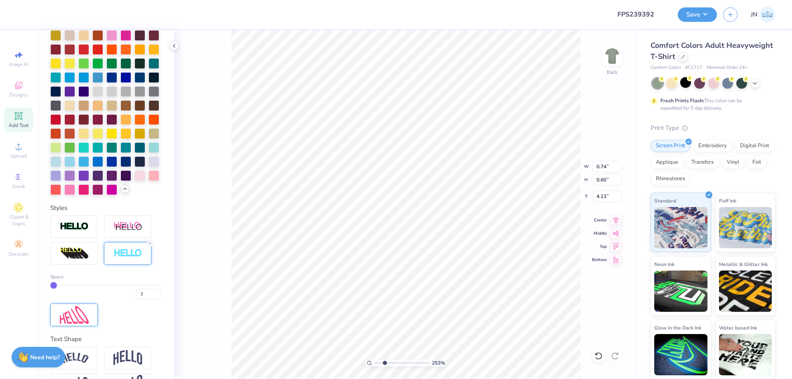
type input "8.45"
type input "2.06"
type input "8.29"
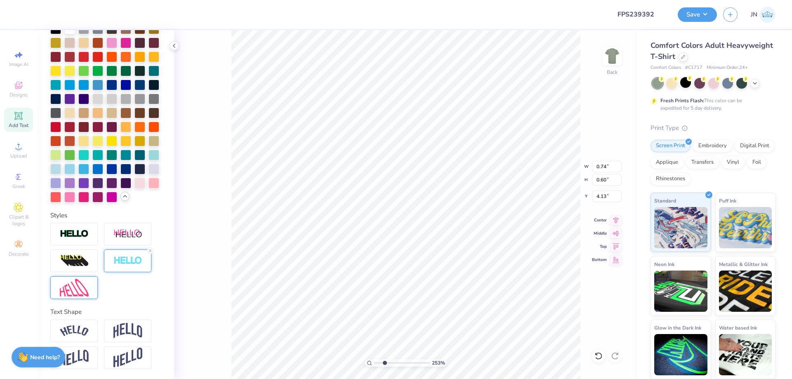
click at [132, 266] on img at bounding box center [127, 260] width 29 height 9
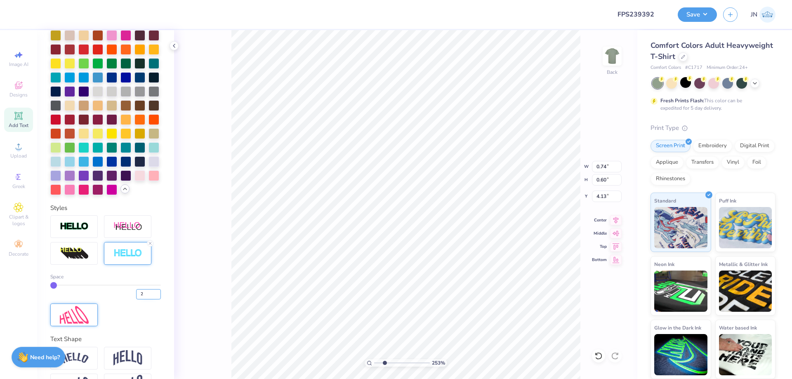
type input "2"
click at [151, 300] on input "2" at bounding box center [148, 294] width 25 height 10
click at [148, 300] on input "2" at bounding box center [148, 294] width 25 height 10
type input "2"
click at [203, 271] on div "253 % Back W 0.74 0.74 " H 0.60 0.60 " Y 4.13 4.13 " Center Middle Top Bottom" at bounding box center [405, 204] width 463 height 349
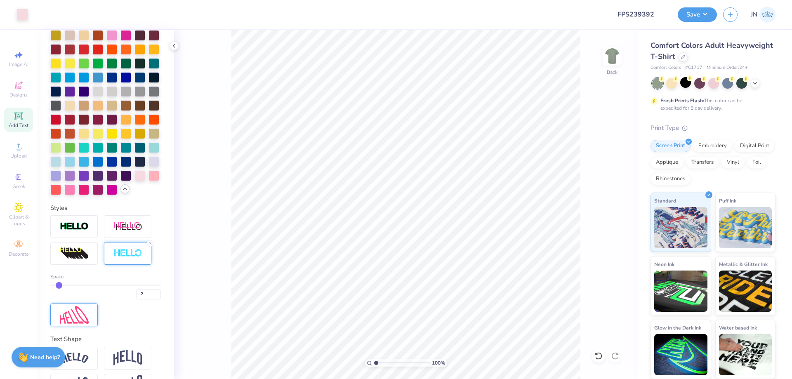
drag, startPoint x: 381, startPoint y: 362, endPoint x: 371, endPoint y: 362, distance: 10.3
click at [374, 362] on input "range" at bounding box center [402, 362] width 56 height 7
type input "1.93"
click at [381, 363] on input "range" at bounding box center [402, 362] width 56 height 7
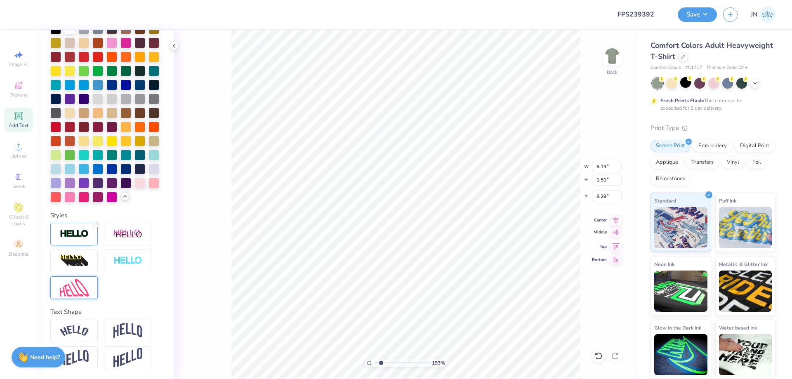
type input "6.19"
type input "1.51"
click at [617, 219] on icon at bounding box center [616, 219] width 12 height 10
type input "0.74"
type input "0.61"
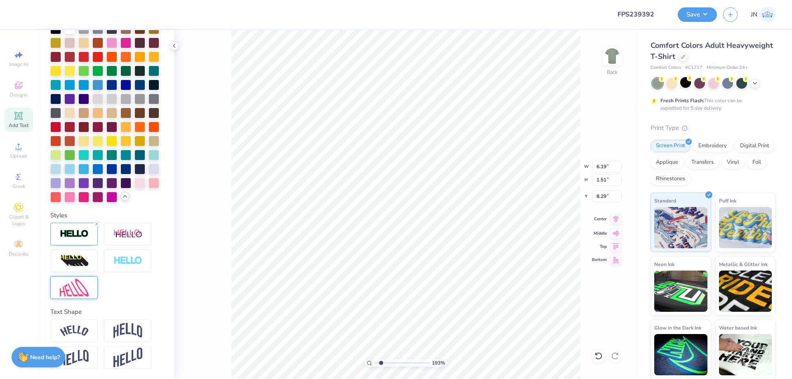
type input "4.13"
type input "6.00"
type input "5.79"
type input "2.50"
click at [364, 286] on li "Group" at bounding box center [380, 289] width 65 height 16
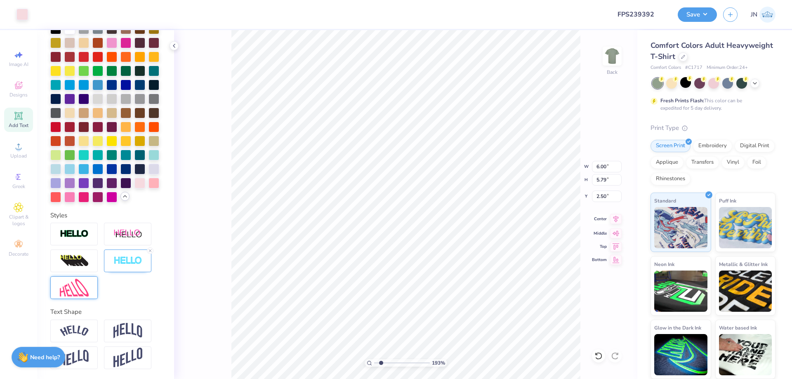
click at [617, 220] on icon at bounding box center [616, 218] width 5 height 7
click at [683, 16] on button "Save" at bounding box center [697, 13] width 39 height 14
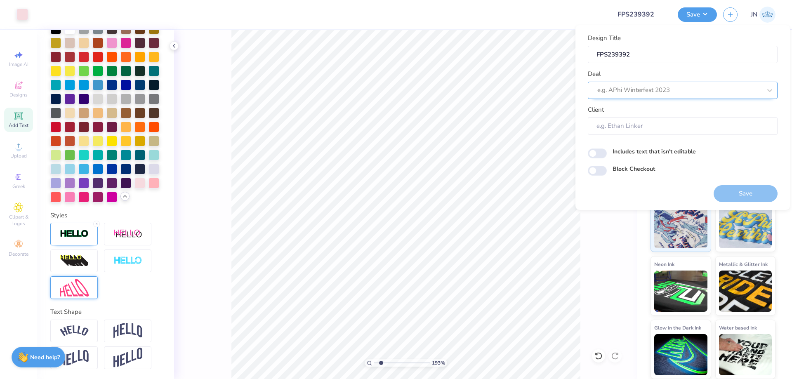
click at [660, 95] on div at bounding box center [680, 90] width 164 height 11
click at [647, 125] on div "Design Tool Gallery" at bounding box center [682, 128] width 183 height 14
type input "DESIGN TOOL"
type input "Design Tool Gallery User"
click at [729, 200] on button "Save" at bounding box center [746, 193] width 64 height 17
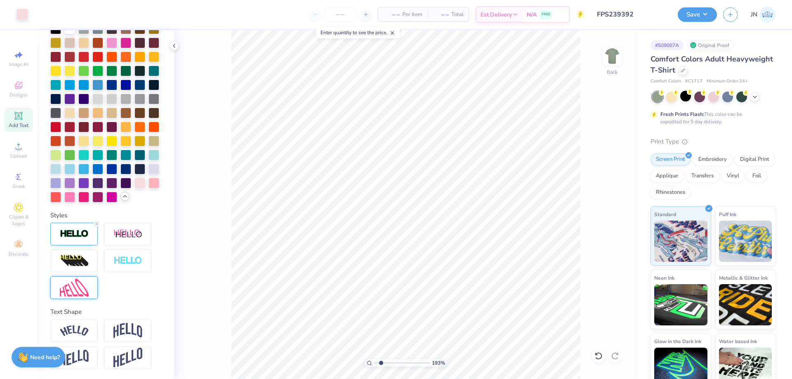
click at [649, 12] on input "FPS239392" at bounding box center [631, 14] width 81 height 17
click at [689, 14] on button "Save" at bounding box center [697, 13] width 39 height 14
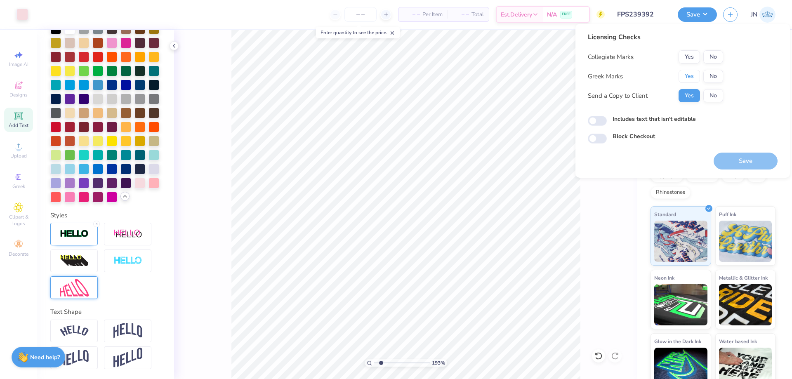
drag, startPoint x: 691, startPoint y: 80, endPoint x: 704, endPoint y: 69, distance: 17.3
click at [691, 79] on button "Yes" at bounding box center [689, 76] width 21 height 13
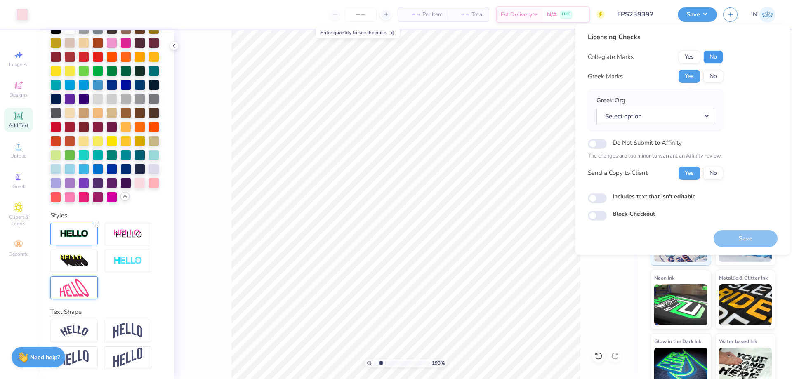
click at [708, 62] on button "No" at bounding box center [714, 56] width 20 height 13
click at [689, 120] on button "Select option" at bounding box center [656, 116] width 118 height 17
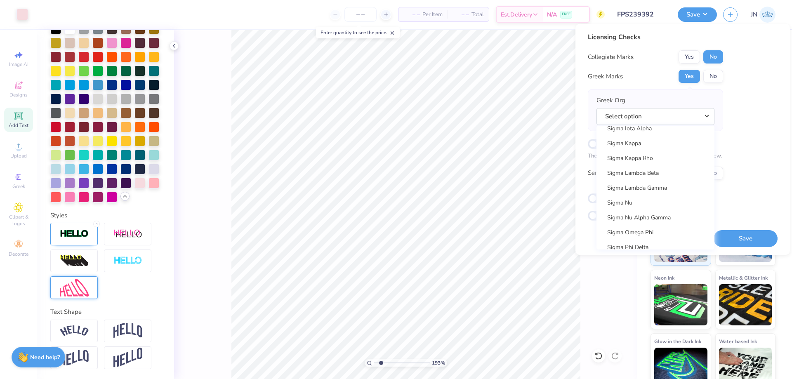
scroll to position [5406, 0]
click at [643, 140] on link "Sigma Kappa" at bounding box center [655, 138] width 111 height 14
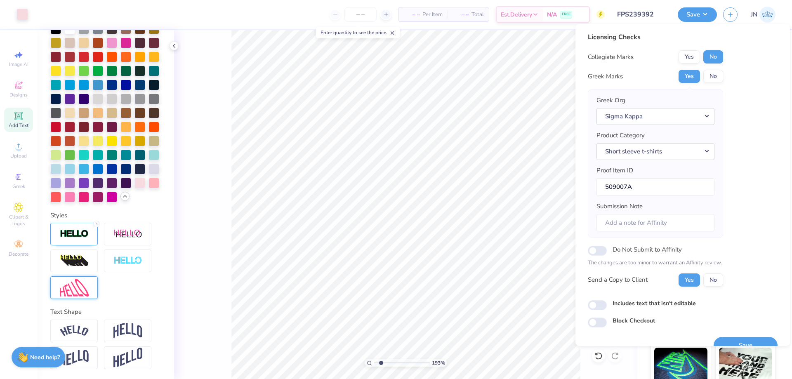
click at [723, 339] on button "Save" at bounding box center [746, 345] width 64 height 17
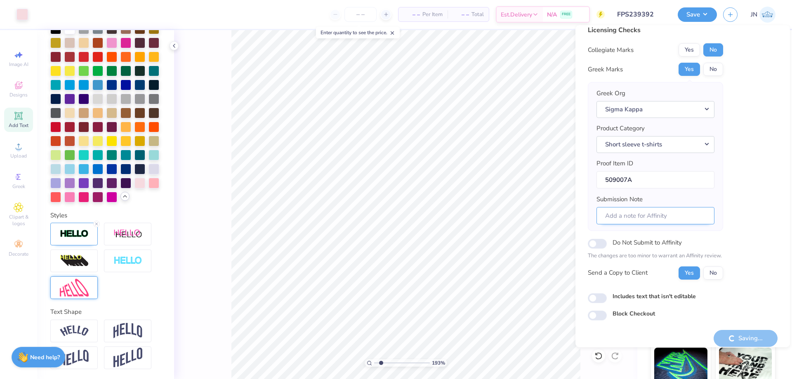
scroll to position [16, 0]
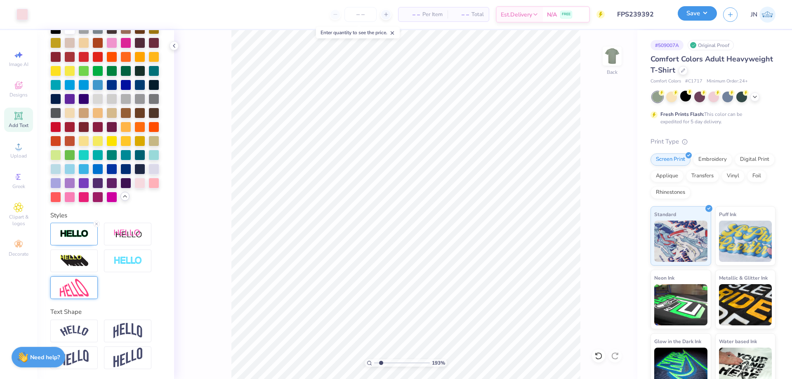
click at [688, 17] on button "Save" at bounding box center [697, 13] width 39 height 14
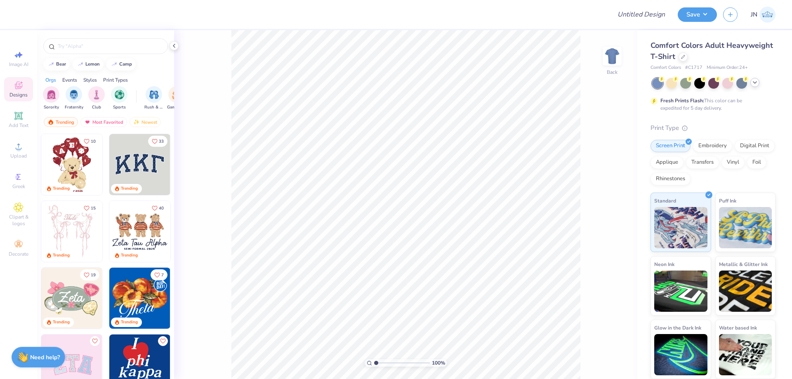
click at [754, 82] on polyline at bounding box center [755, 83] width 3 height 2
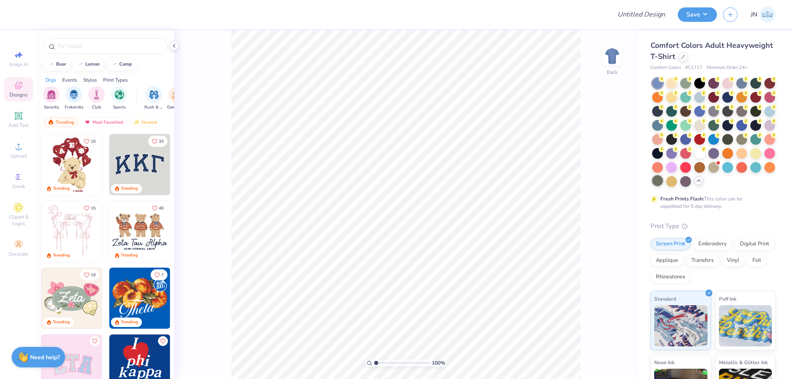
click at [663, 181] on div at bounding box center [657, 180] width 11 height 11
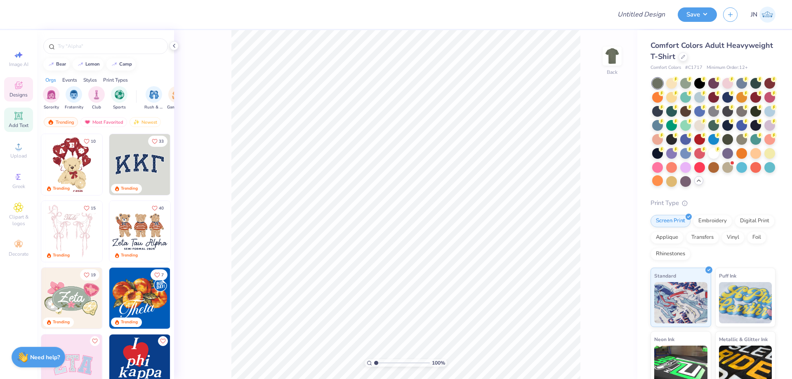
click at [23, 117] on icon at bounding box center [19, 116] width 10 height 10
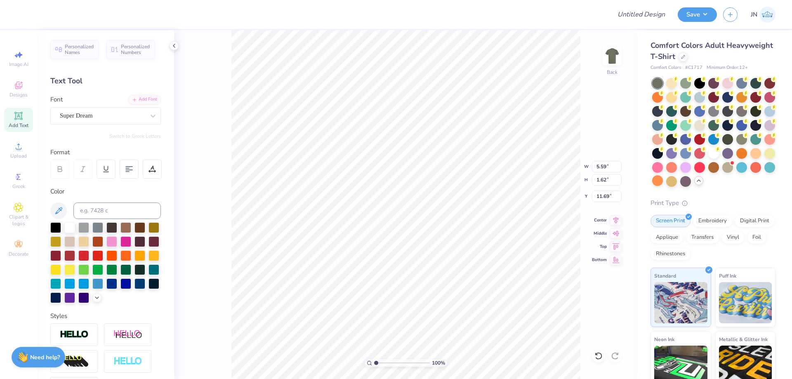
type textarea "a"
type textarea "Alpha"
type input "5.91"
type input "2.14"
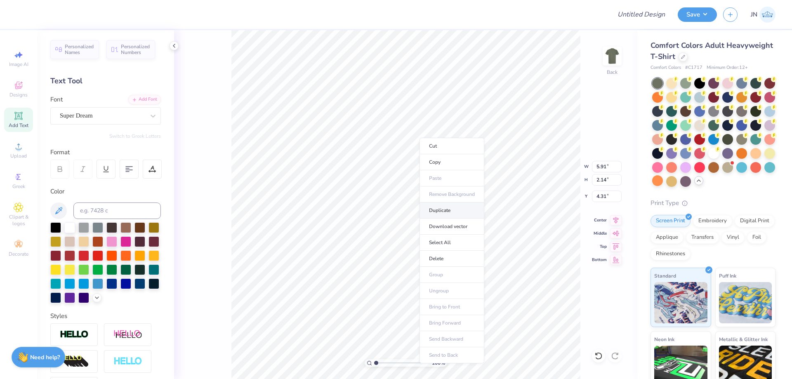
click at [435, 215] on li "Duplicate" at bounding box center [452, 211] width 65 height 16
type input "5.31"
type textarea "g"
type textarea "Gamma"
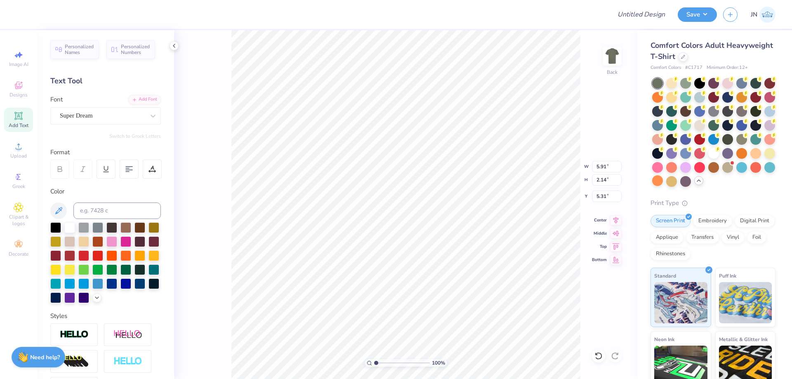
scroll to position [7, 2]
type input "7.63"
type input "1.62"
type input "5.57"
type input "5.70"
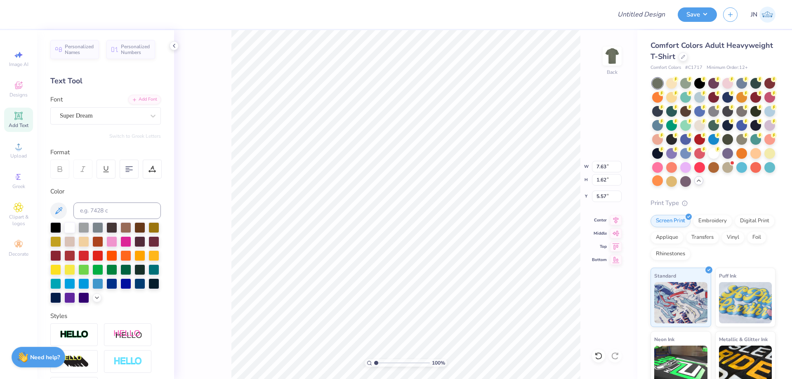
type input "1.21"
type input "6.22"
click at [149, 100] on div "Add Font" at bounding box center [144, 98] width 33 height 9
